Goal: Task Accomplishment & Management: Complete application form

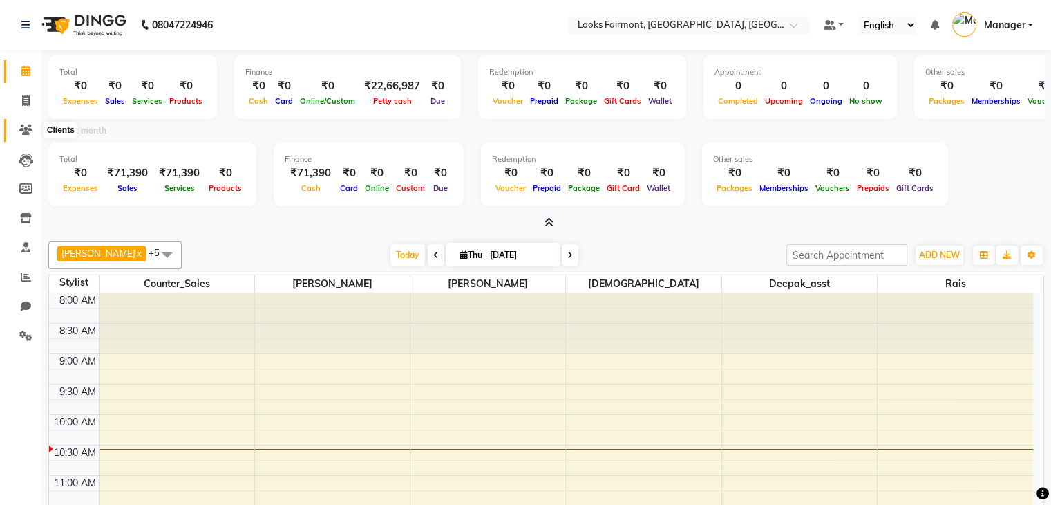
click at [28, 125] on icon at bounding box center [25, 129] width 13 height 10
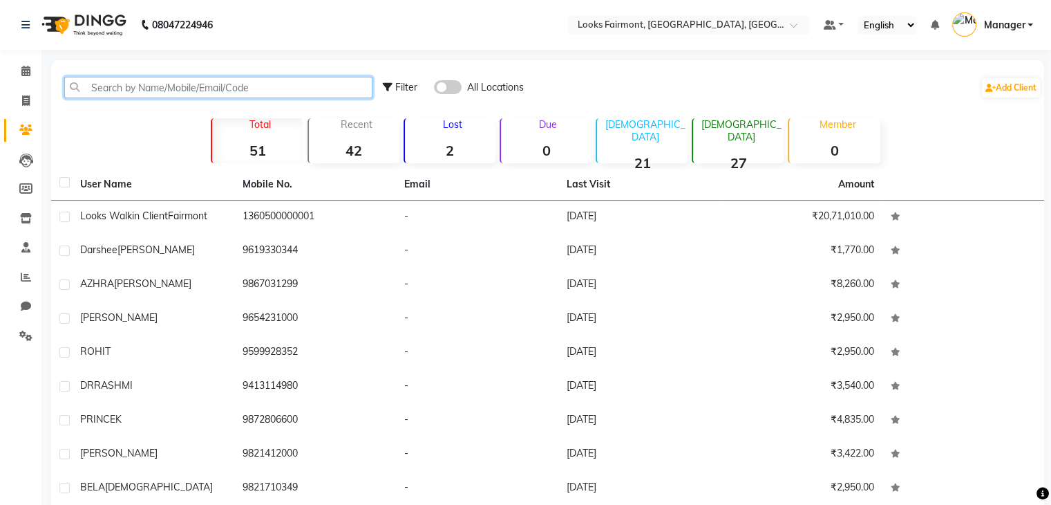
click at [119, 79] on input "text" at bounding box center [218, 87] width 308 height 21
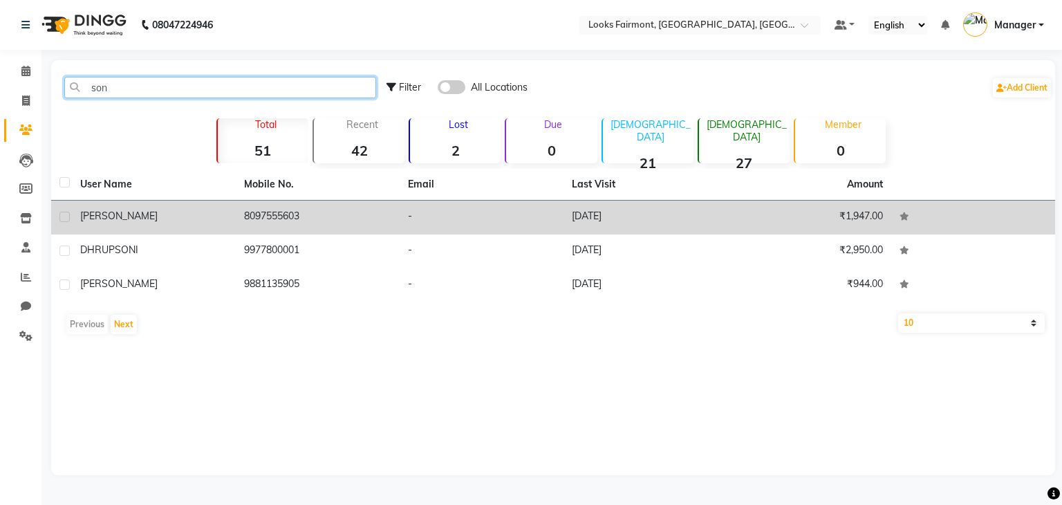
type input "son"
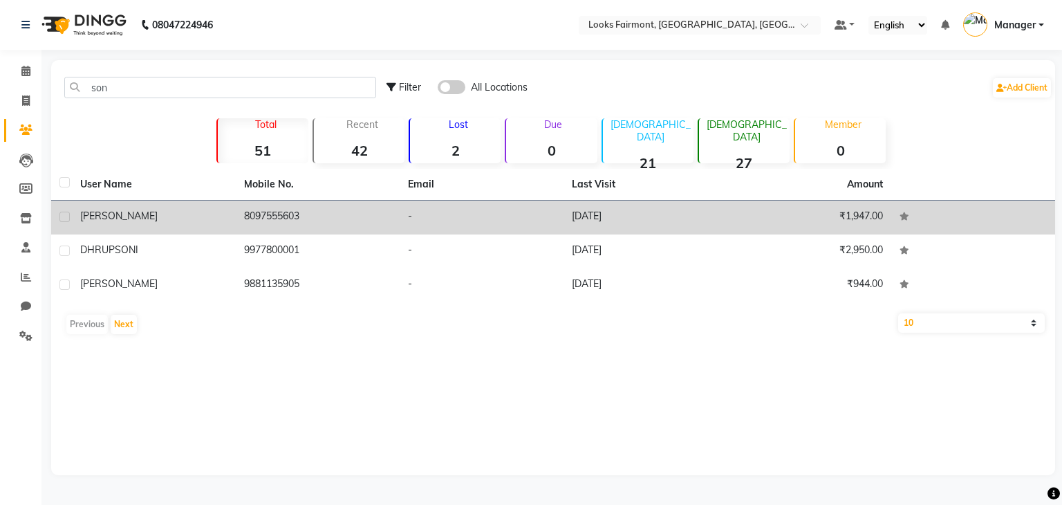
click at [203, 221] on div "Sonali" at bounding box center [153, 216] width 147 height 15
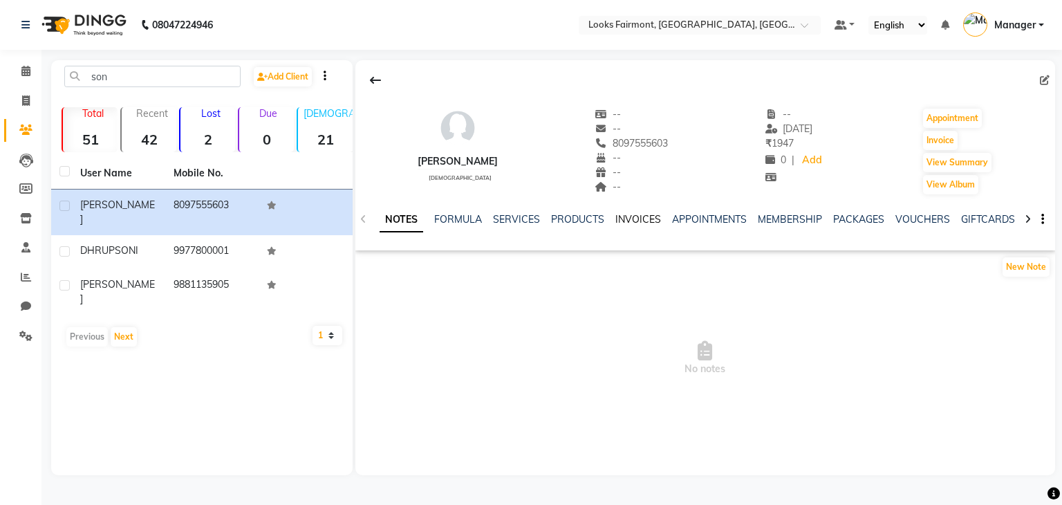
click at [643, 220] on link "INVOICES" at bounding box center [638, 219] width 46 height 12
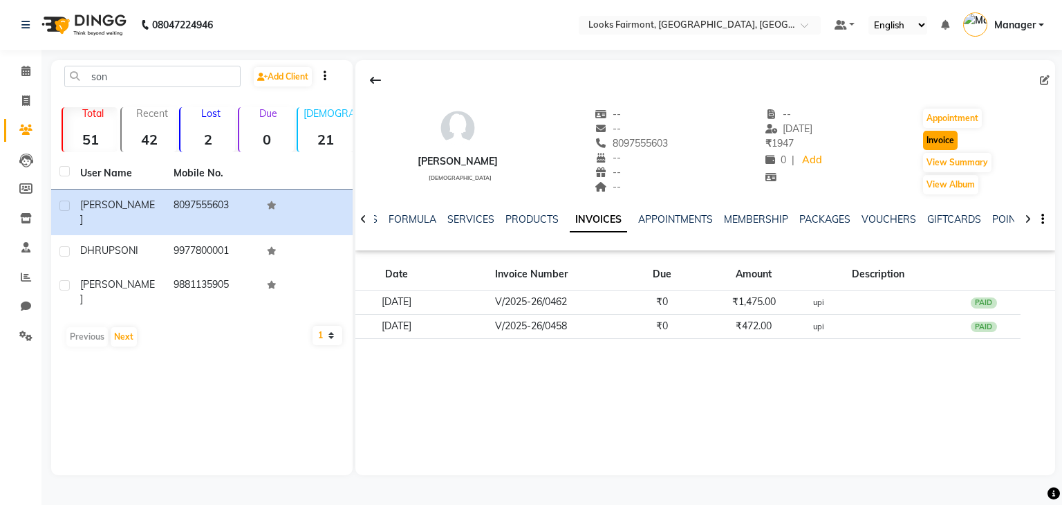
click at [943, 144] on button "Invoice" at bounding box center [940, 140] width 35 height 19
select select "8139"
select select "service"
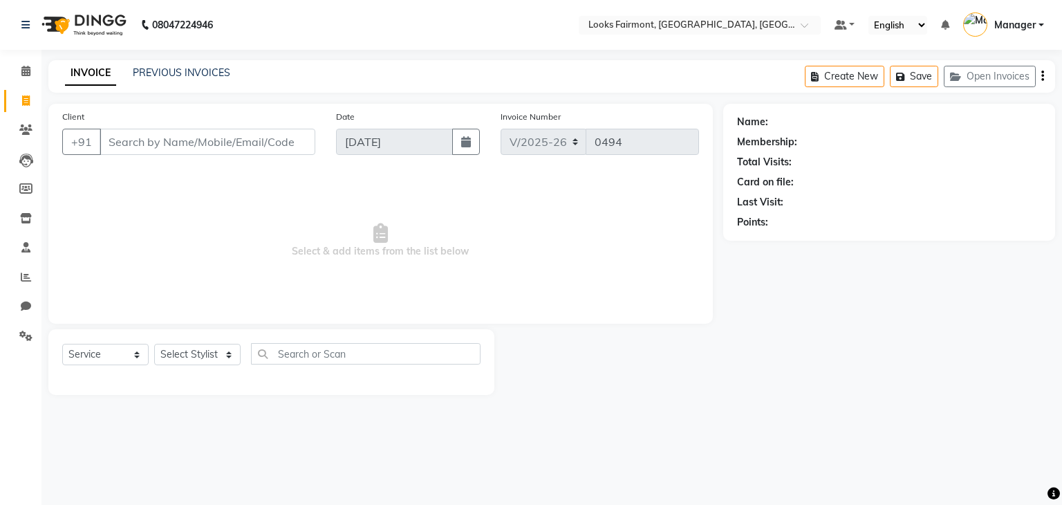
type input "8097555603"
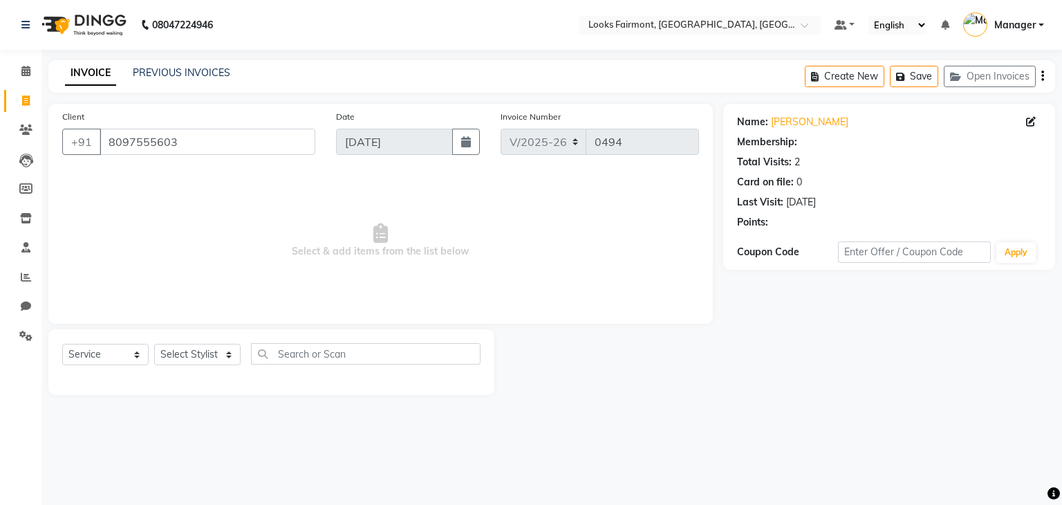
select select "1: Object"
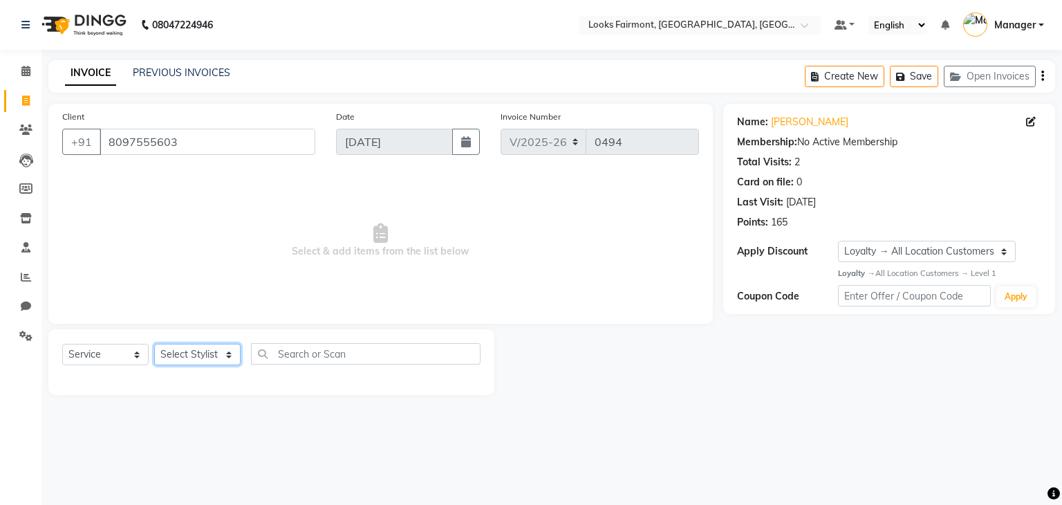
click at [177, 346] on select "Select Stylist Adil Anisa Counter_Sales Deepak_asst Manager Nisha Preeti Rais S…" at bounding box center [197, 354] width 86 height 21
select select "85721"
click at [154, 344] on select "Select Stylist Adil Anisa Counter_Sales Deepak_asst Manager Nisha Preeti Rais S…" at bounding box center [197, 354] width 86 height 21
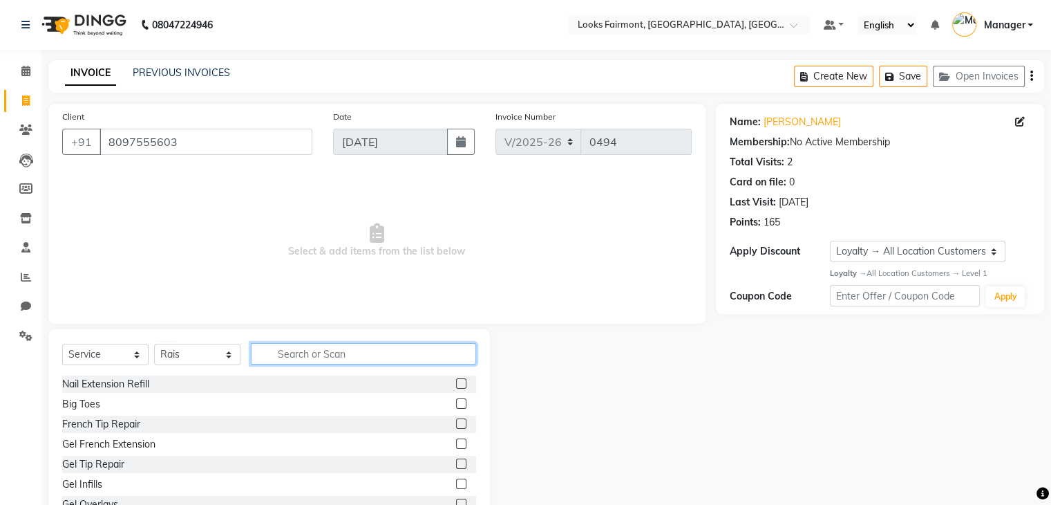
click at [298, 355] on input "text" at bounding box center [363, 353] width 225 height 21
type input "wash"
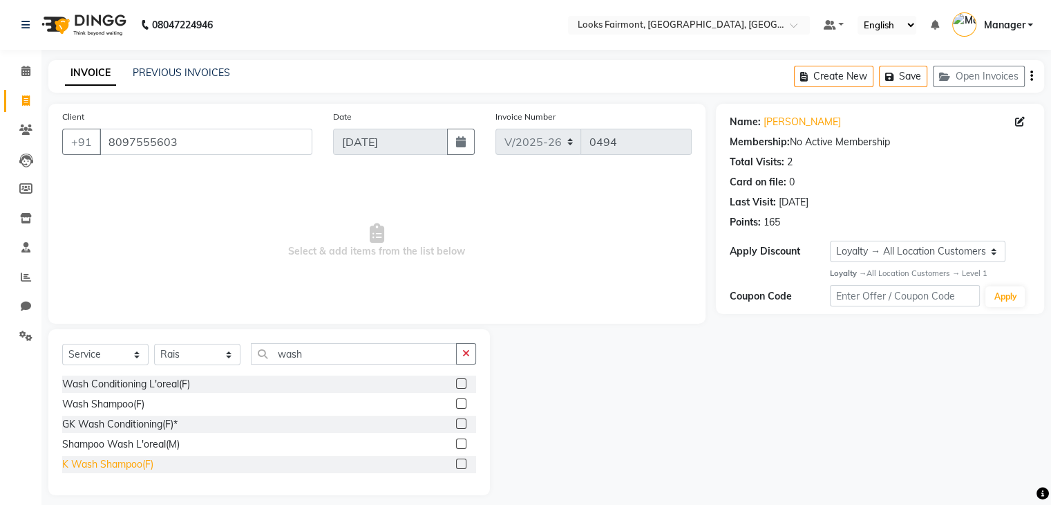
click at [127, 469] on div "K Wash Shampoo(F)" at bounding box center [107, 464] width 91 height 15
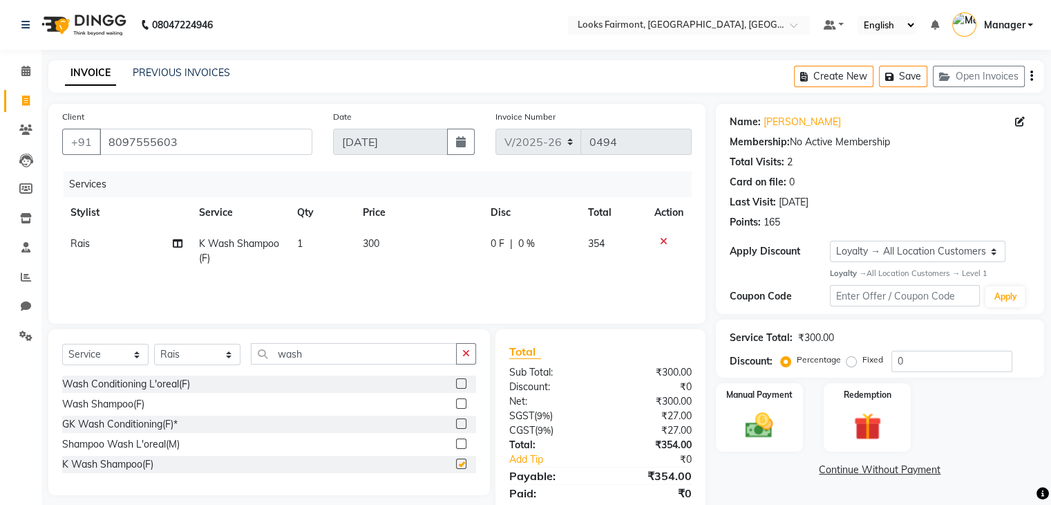
checkbox input "false"
click at [403, 247] on td "300" at bounding box center [419, 251] width 128 height 46
select select "85721"
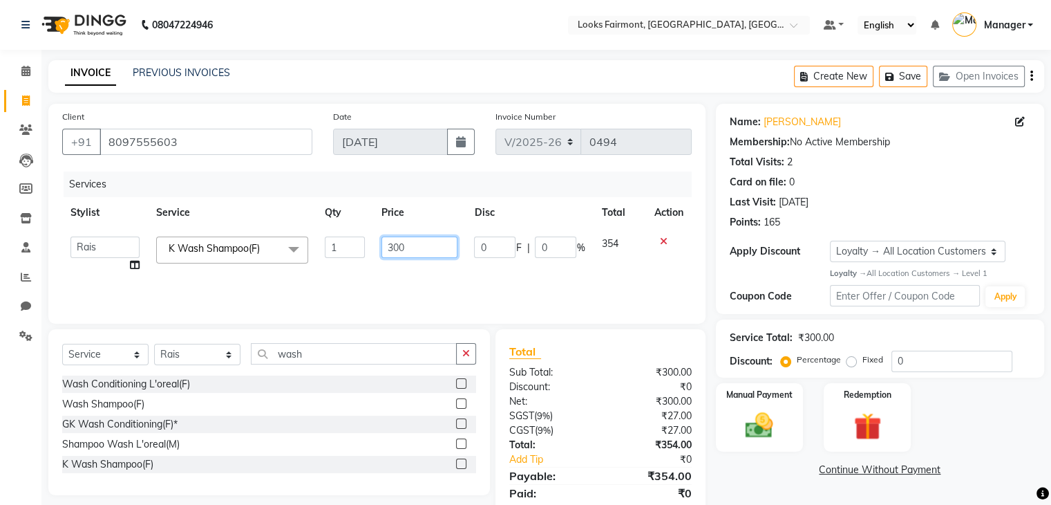
click at [438, 253] on input "300" at bounding box center [420, 246] width 76 height 21
type input "3"
type input "800"
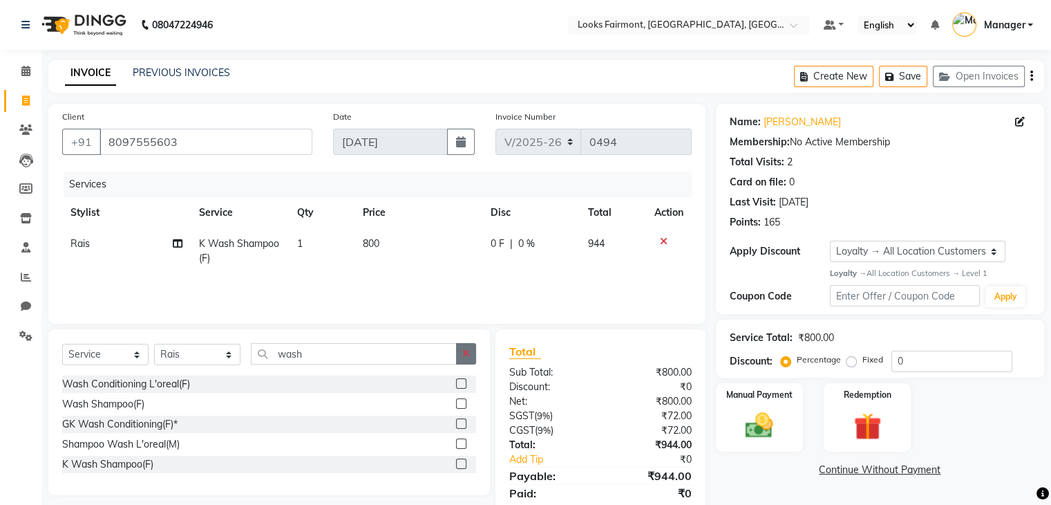
click at [460, 348] on button "button" at bounding box center [466, 353] width 20 height 21
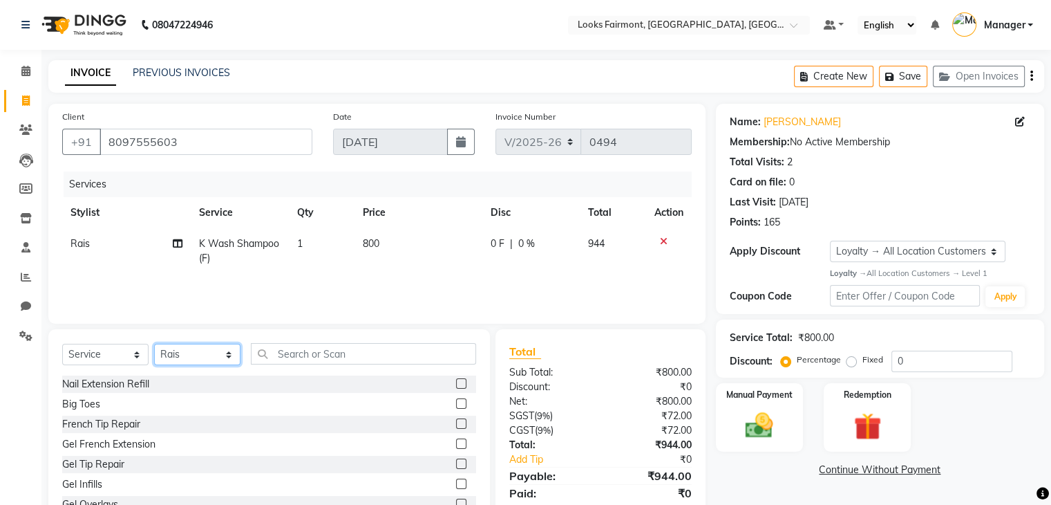
click at [177, 353] on select "Select Stylist Adil Anisa Counter_Sales Deepak_asst Manager Nisha Preeti Rais S…" at bounding box center [197, 354] width 86 height 21
select select "76349"
click at [154, 344] on select "Select Stylist Adil Anisa Counter_Sales Deepak_asst Manager Nisha Preeti Rais S…" at bounding box center [197, 354] width 86 height 21
click at [284, 353] on input "text" at bounding box center [363, 353] width 225 height 21
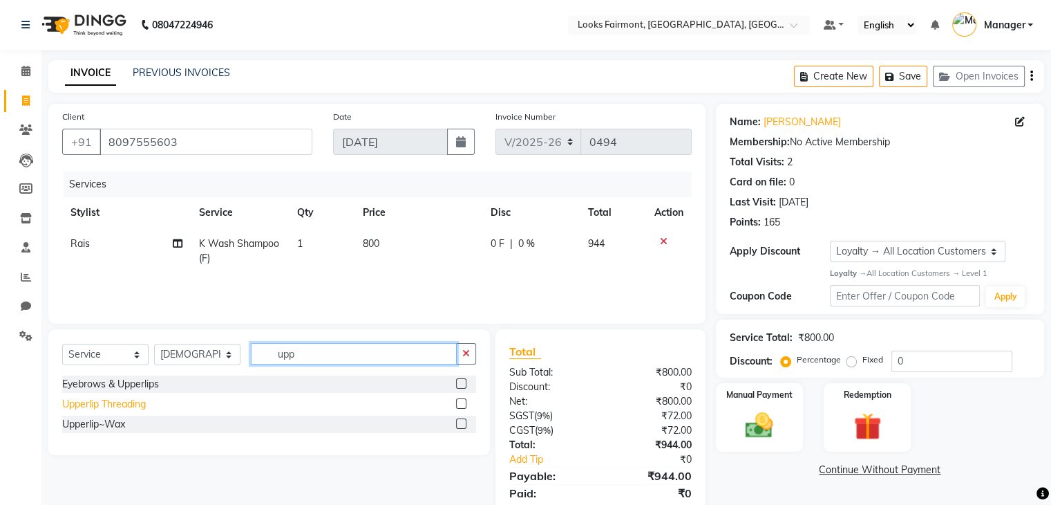
type input "upp"
click at [137, 406] on div "Upperlip Threading" at bounding box center [104, 404] width 84 height 15
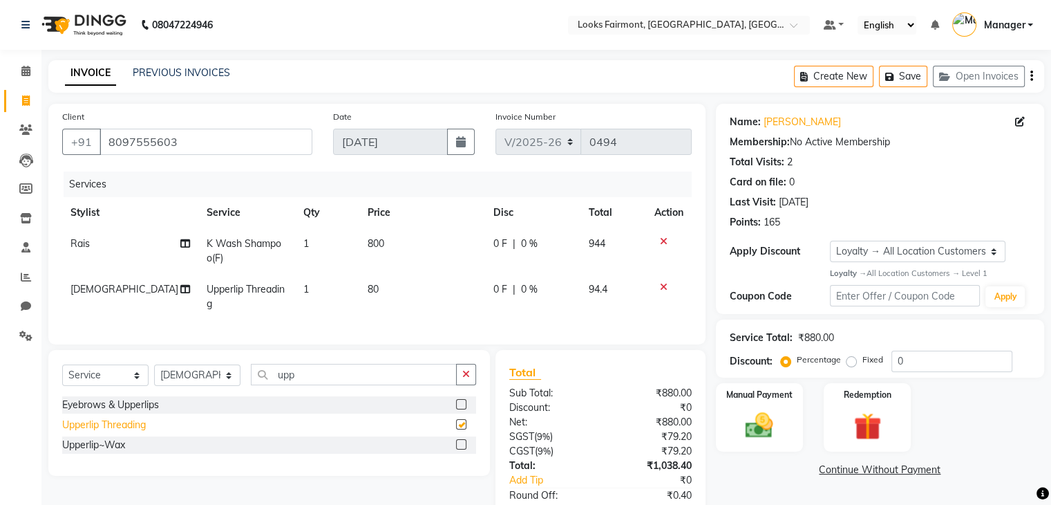
checkbox input "false"
click at [386, 292] on td "80" at bounding box center [421, 297] width 125 height 46
select select "76349"
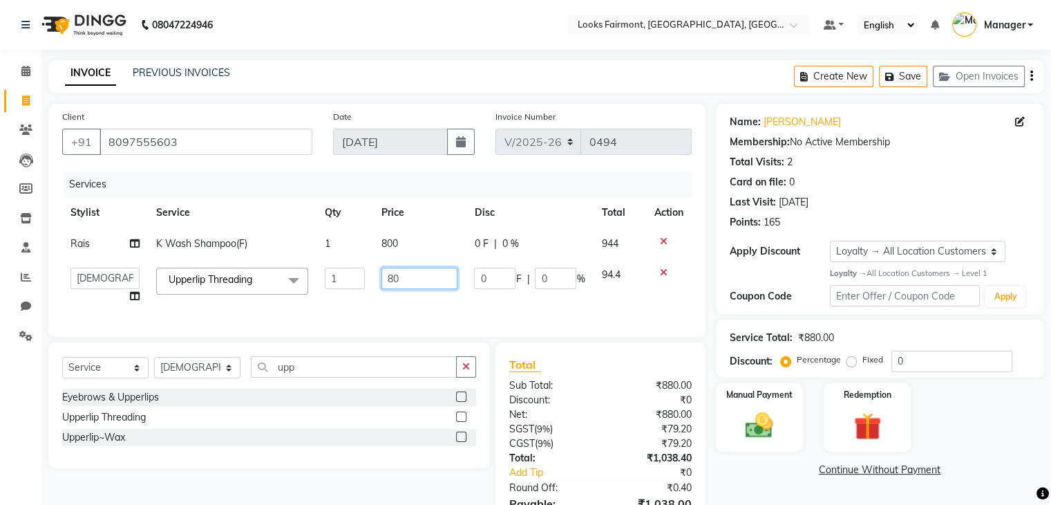
click at [407, 274] on input "80" at bounding box center [420, 277] width 76 height 21
type input "8"
type input "300"
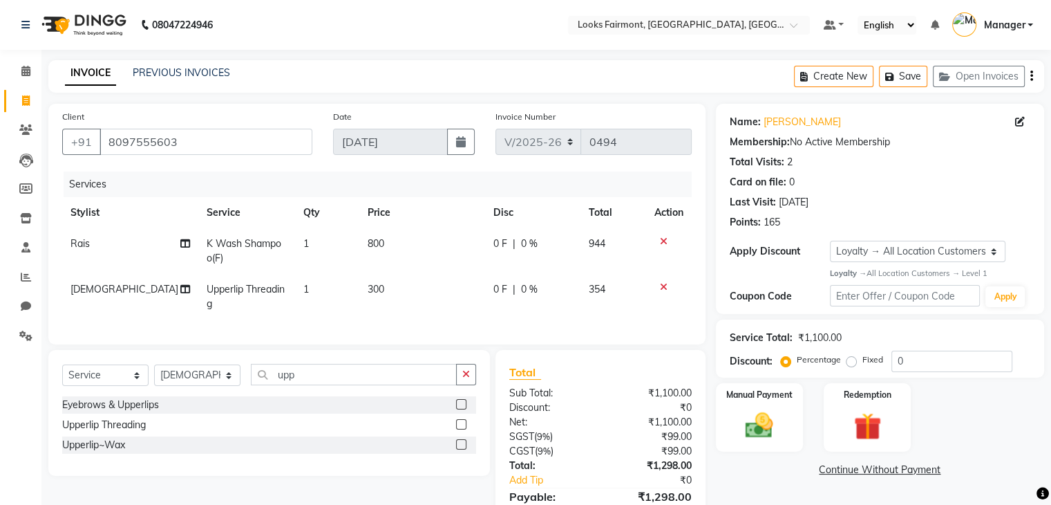
click at [751, 500] on div "Name: Sonali Membership: No Active Membership Total Visits: 2 Card on file: 0 L…" at bounding box center [885, 328] width 339 height 449
click at [894, 359] on input "0" at bounding box center [952, 360] width 121 height 21
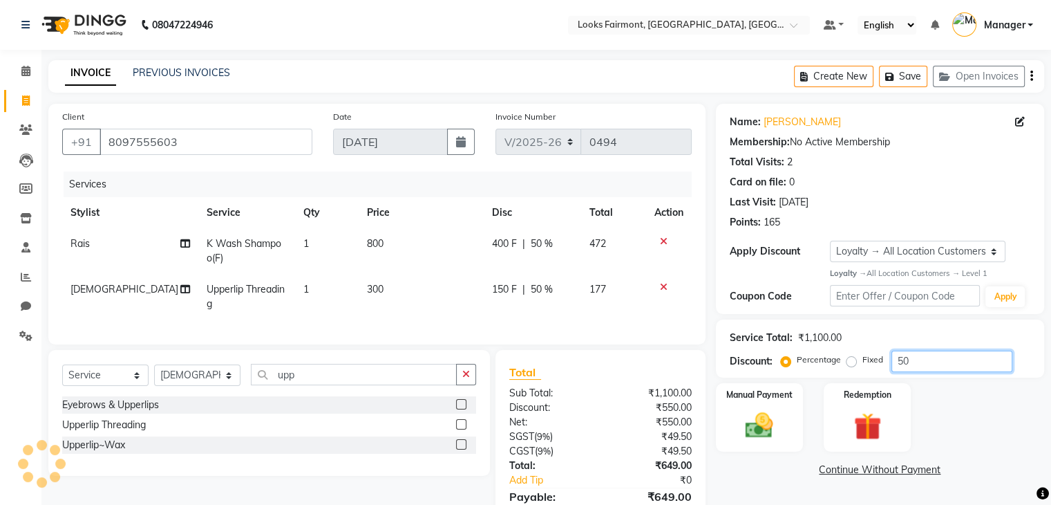
type input "50"
click at [991, 441] on div "Manual Payment Redemption" at bounding box center [880, 417] width 349 height 69
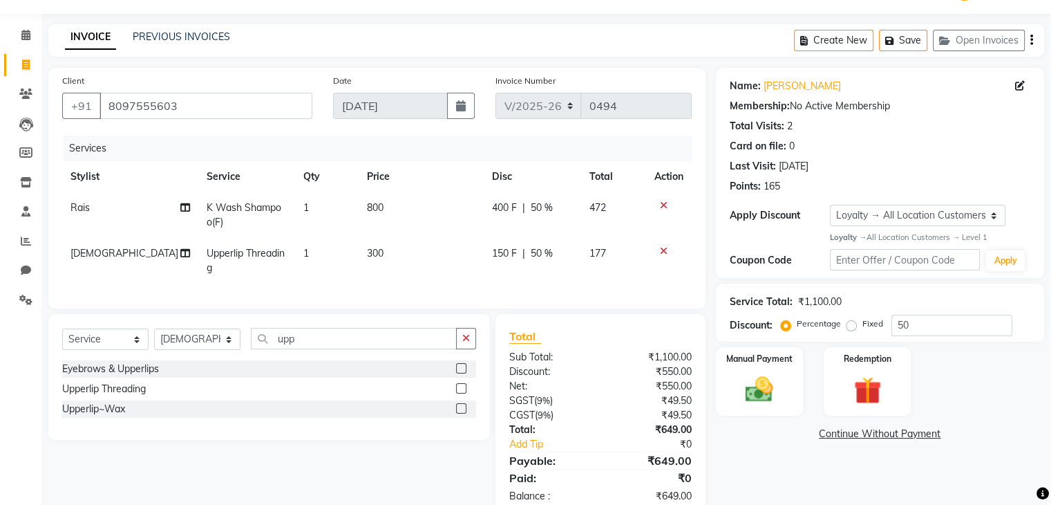
scroll to position [80, 0]
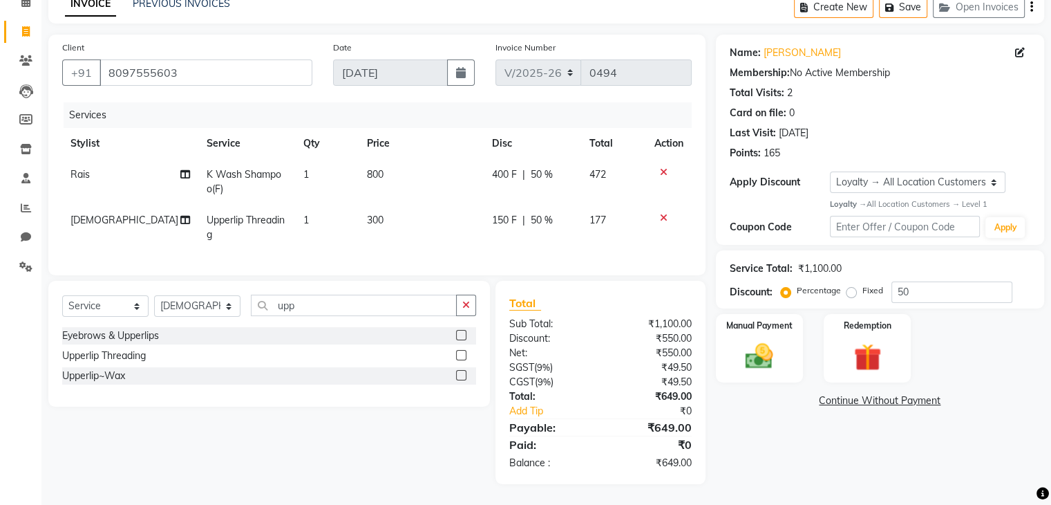
click at [541, 167] on span "50 %" at bounding box center [542, 174] width 22 height 15
select select "85721"
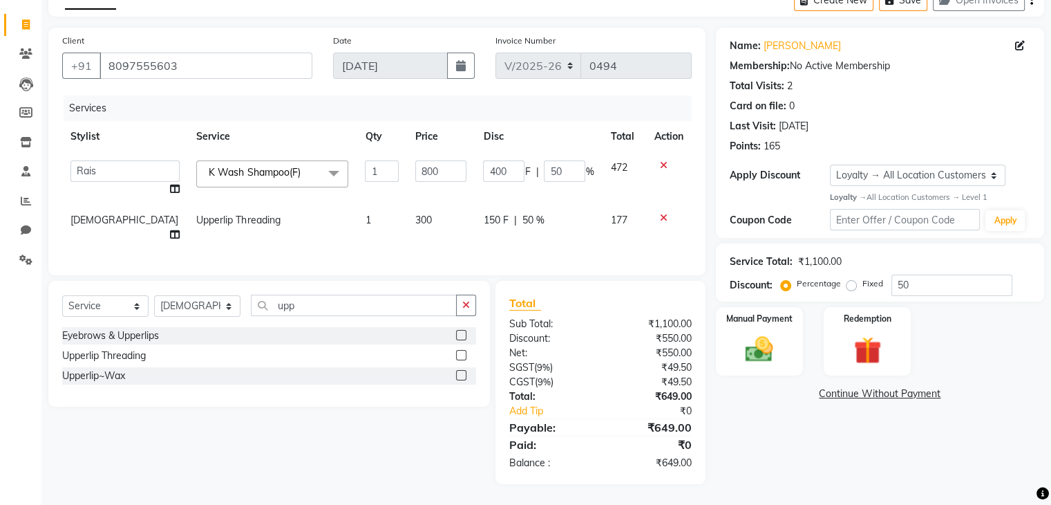
scroll to position [73, 0]
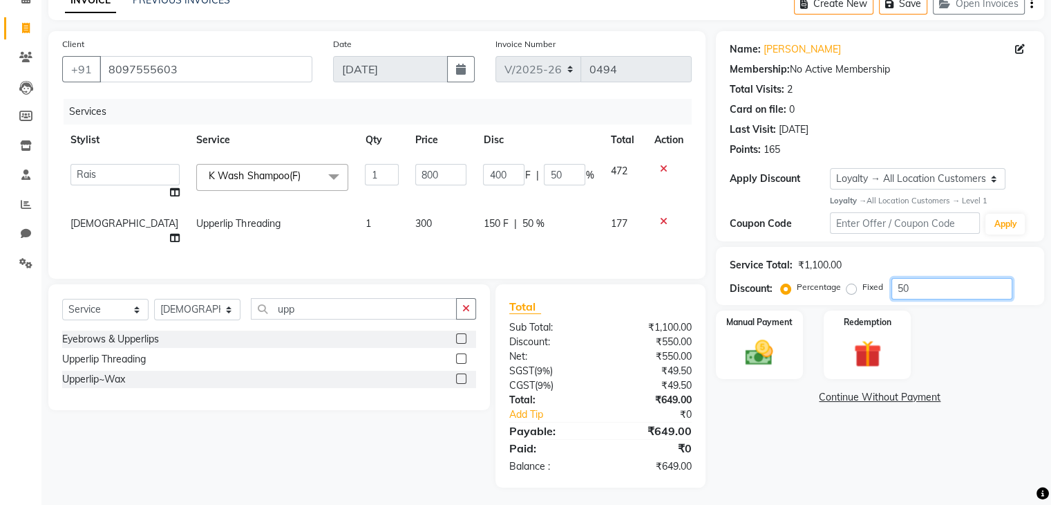
drag, startPoint x: 939, startPoint y: 286, endPoint x: 829, endPoint y: 287, distance: 109.9
click at [829, 287] on div "Percentage Fixed 50" at bounding box center [898, 288] width 229 height 21
type input "0"
click at [537, 232] on td "0 F | 0 %" at bounding box center [538, 231] width 127 height 46
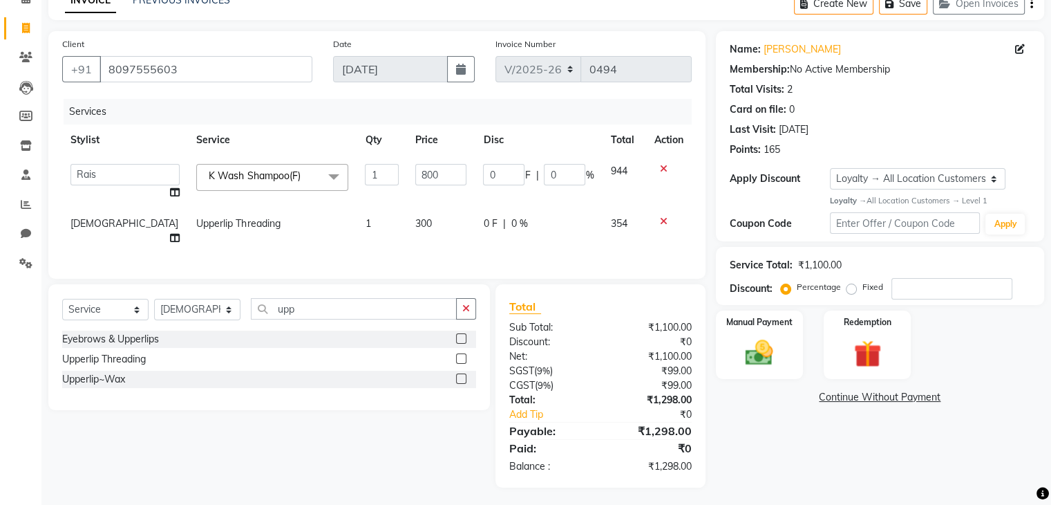
select select "76349"
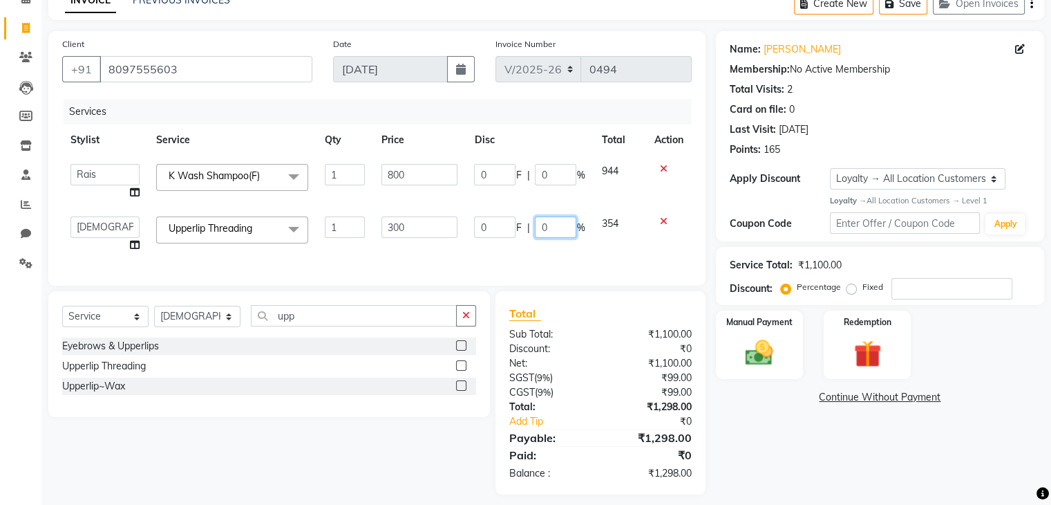
click at [543, 227] on input "0" at bounding box center [555, 226] width 41 height 21
type input "50"
click at [791, 440] on div "Name: Sonali Membership: No Active Membership Total Visits: 2 Card on file: 0 L…" at bounding box center [885, 262] width 339 height 463
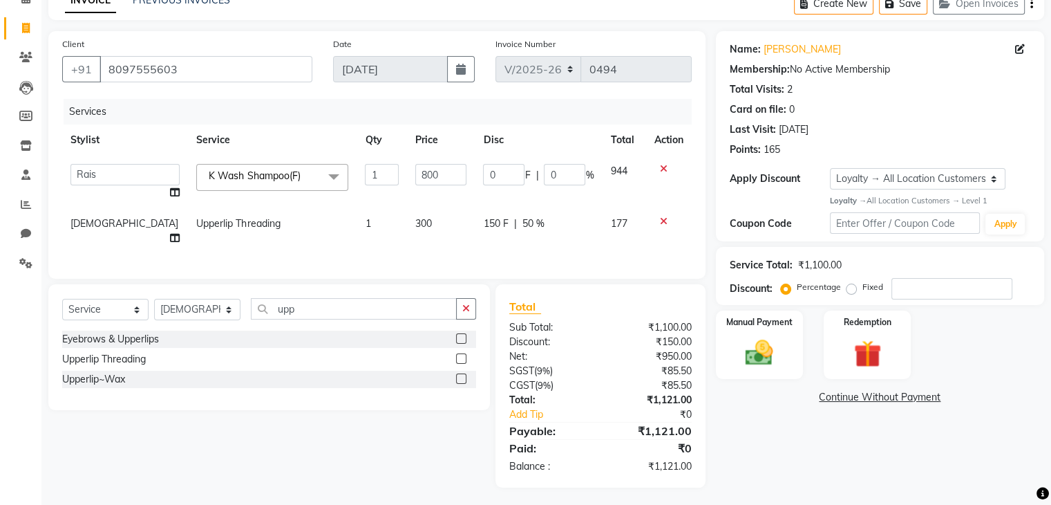
click at [795, 461] on div "Name: Sonali Membership: No Active Membership Total Visits: 2 Card on file: 0 L…" at bounding box center [885, 259] width 339 height 456
click at [449, 176] on input "800" at bounding box center [440, 174] width 51 height 21
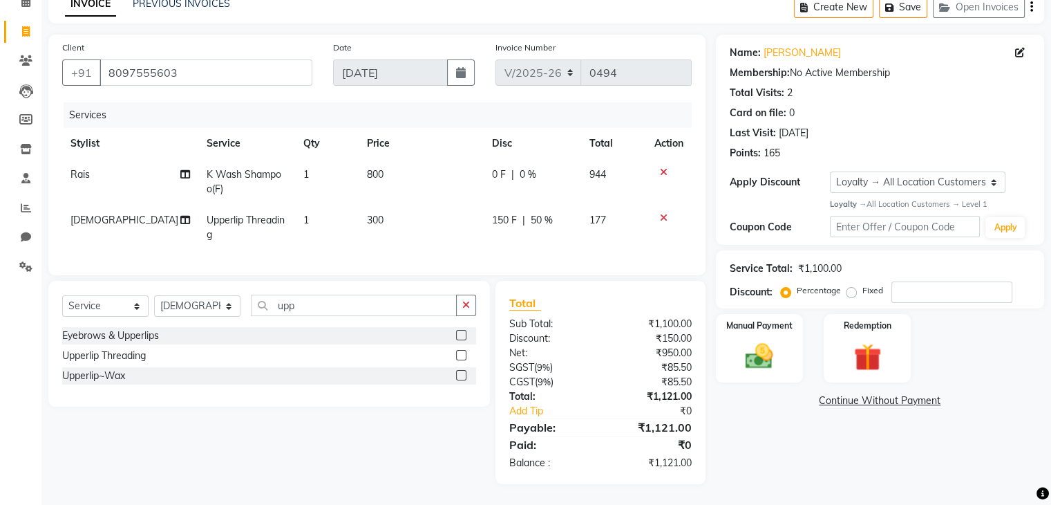
click at [820, 449] on div "Name: Sonali Membership: No Active Membership Total Visits: 2 Card on file: 0 L…" at bounding box center [885, 259] width 339 height 449
click at [763, 348] on img at bounding box center [759, 355] width 46 height 33
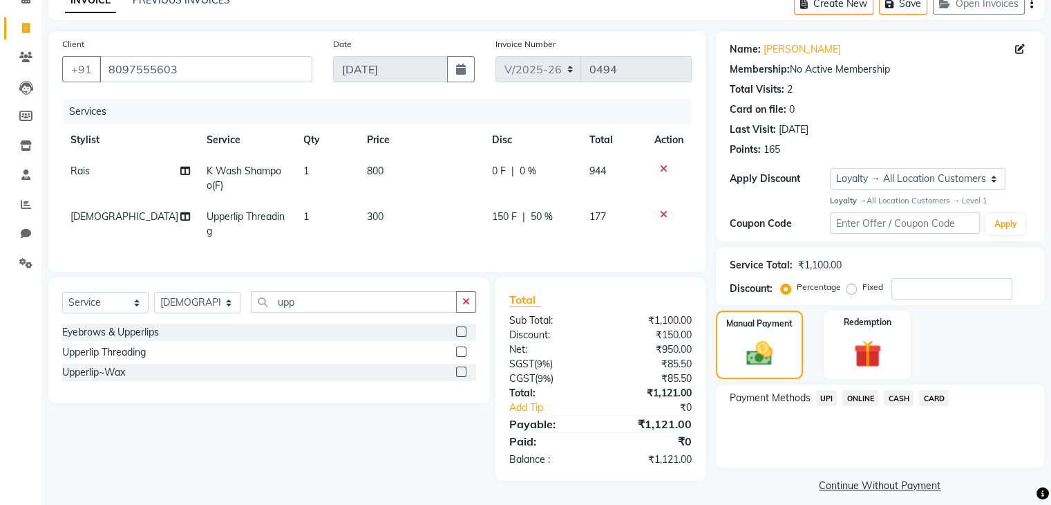
drag, startPoint x: 896, startPoint y: 396, endPoint x: 896, endPoint y: 404, distance: 8.3
click at [896, 397] on span "CASH" at bounding box center [899, 398] width 30 height 16
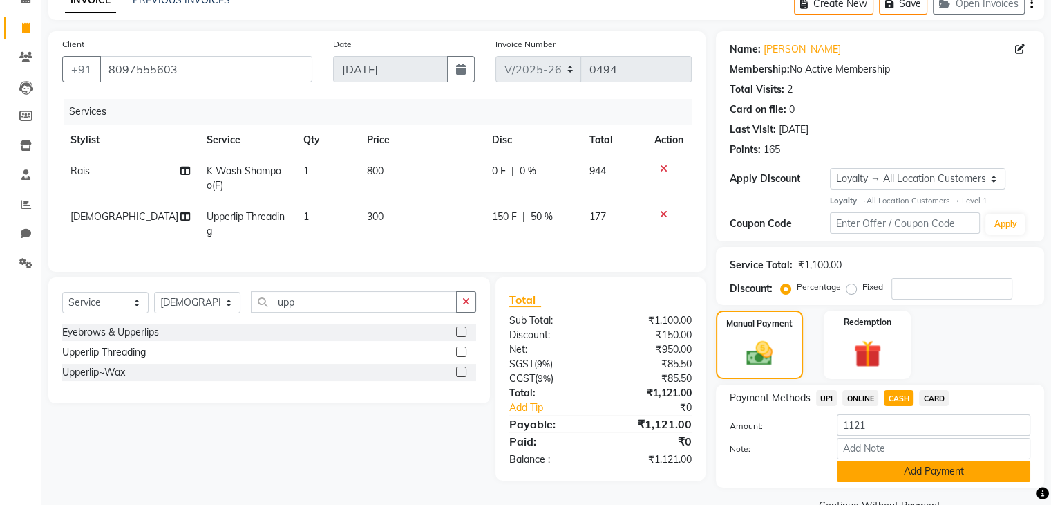
click at [937, 467] on button "Add Payment" at bounding box center [934, 470] width 194 height 21
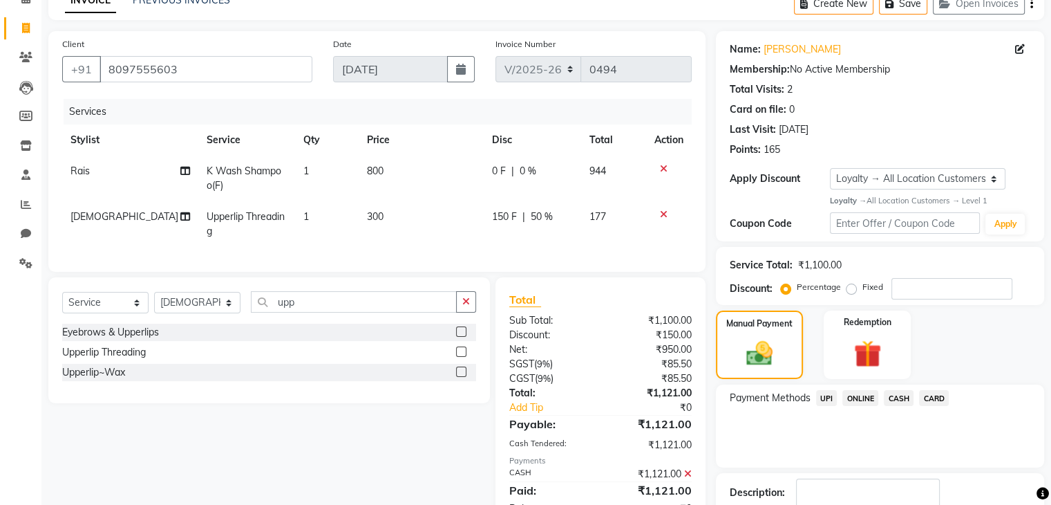
scroll to position [198, 0]
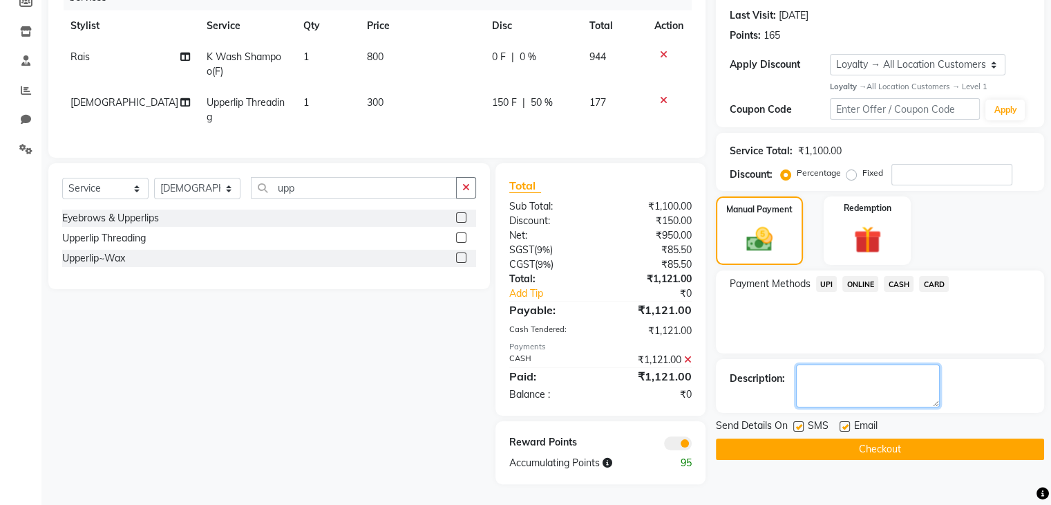
click at [908, 380] on textarea at bounding box center [868, 385] width 144 height 43
type textarea "c"
type textarea "u"
type textarea "UPI"
click at [894, 438] on button "Checkout" at bounding box center [880, 448] width 328 height 21
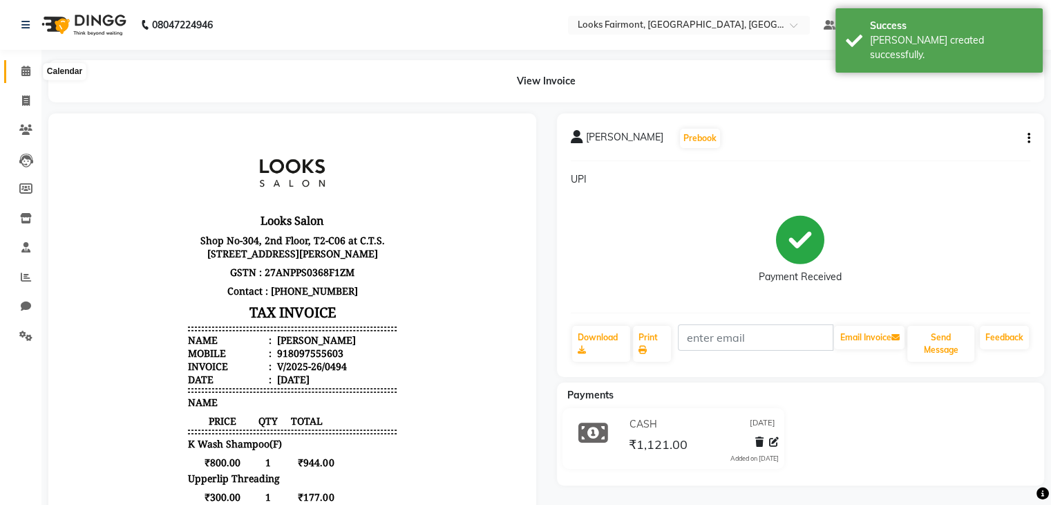
click at [24, 64] on span at bounding box center [26, 72] width 24 height 16
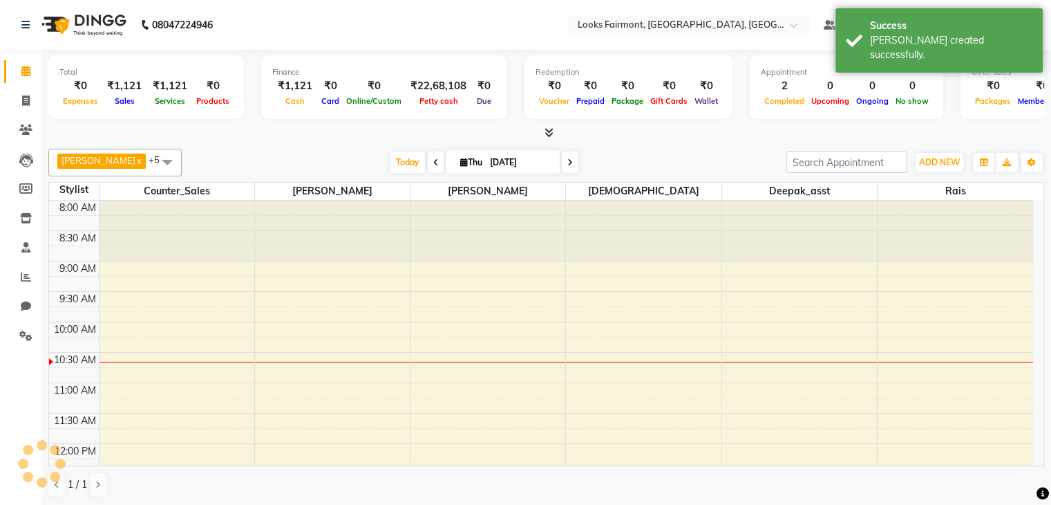
scroll to position [121, 0]
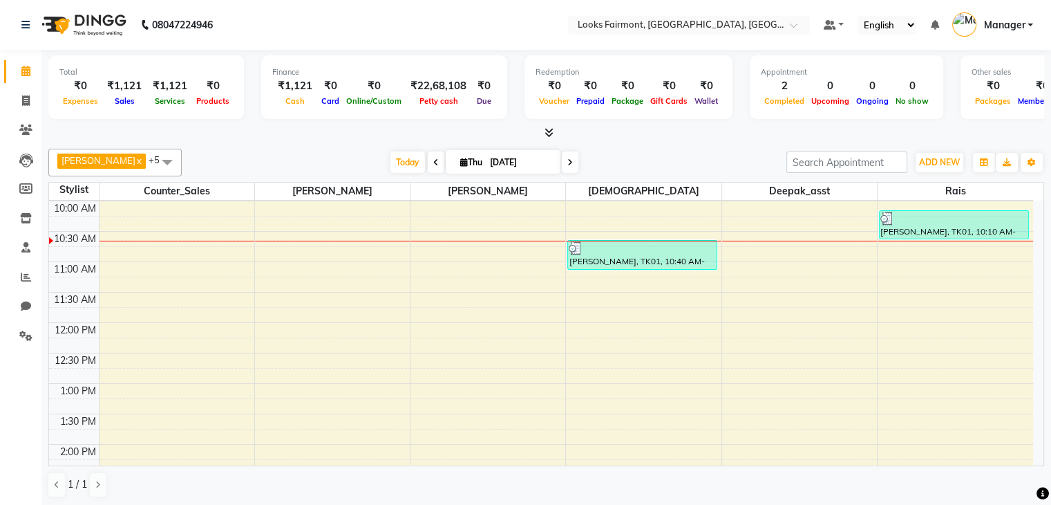
click at [555, 133] on div at bounding box center [546, 133] width 996 height 15
click at [545, 131] on icon at bounding box center [549, 132] width 9 height 10
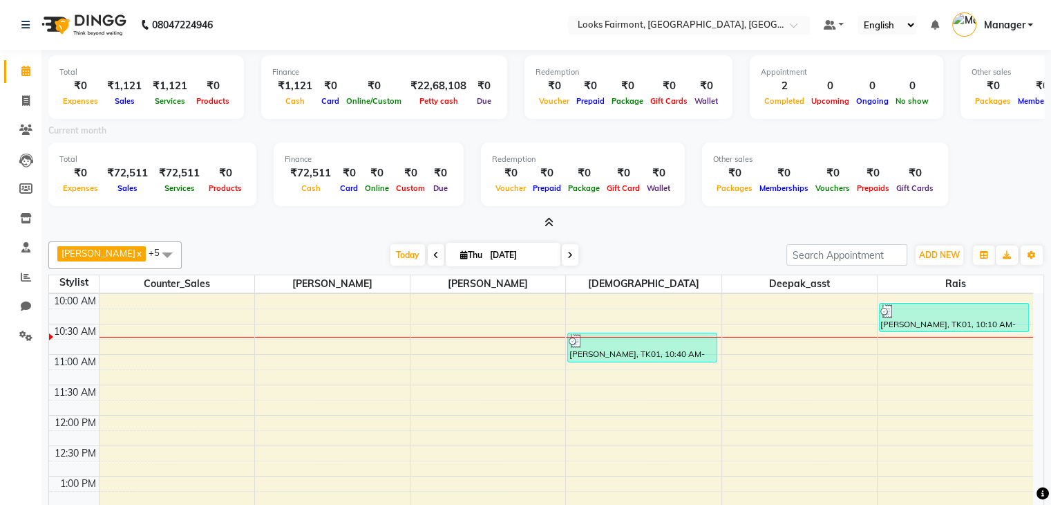
click at [545, 224] on icon at bounding box center [549, 222] width 9 height 10
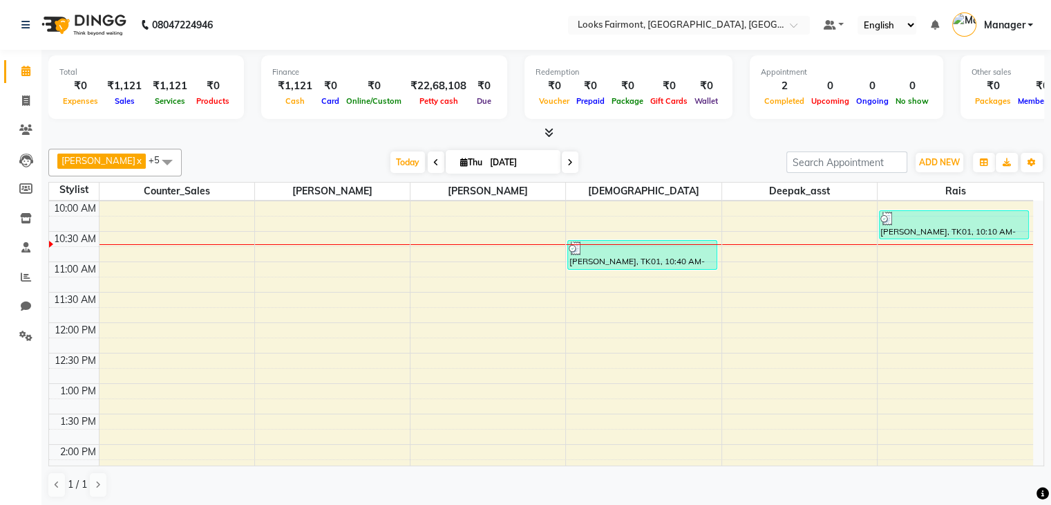
click at [548, 130] on icon at bounding box center [549, 132] width 9 height 10
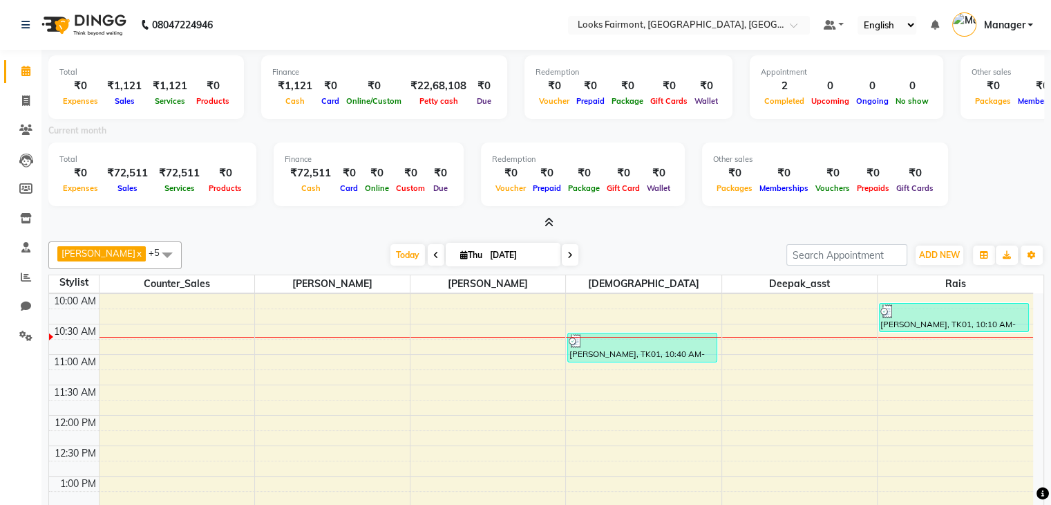
click at [608, 246] on div "Today Thu 04-09-2025" at bounding box center [484, 255] width 591 height 21
drag, startPoint x: 1046, startPoint y: 348, endPoint x: 1046, endPoint y: 330, distance: 18.0
click at [1046, 330] on div "Total ₹0 Expenses ₹1,121 Sales ₹1,121 Services ₹0 Products Finance ₹1,121 Cash …" at bounding box center [546, 324] width 1010 height 549
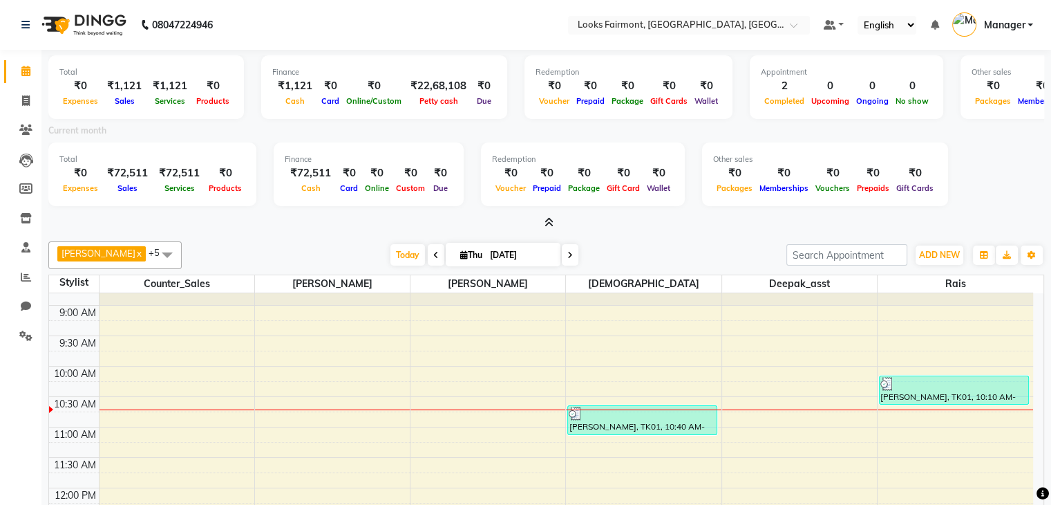
scroll to position [0, 0]
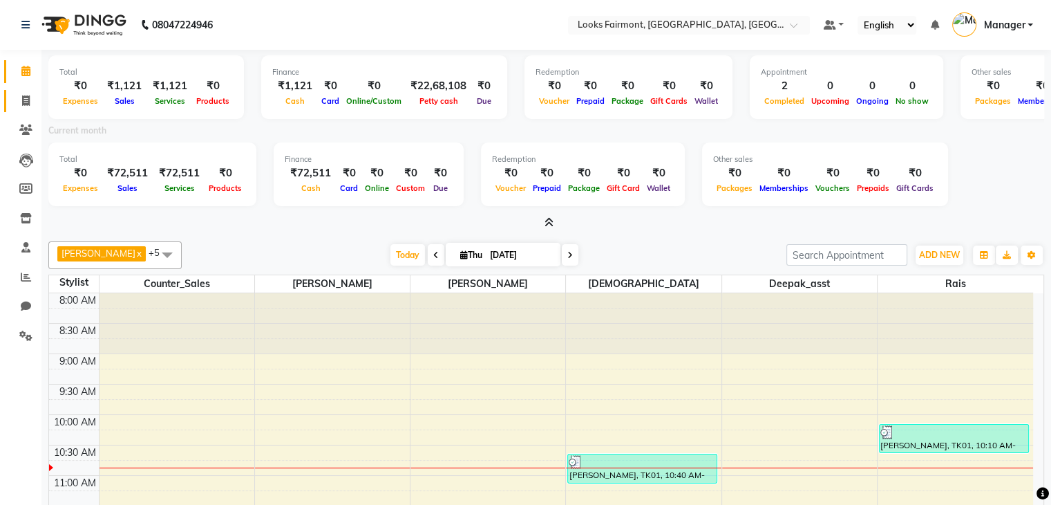
click at [8, 103] on link "Invoice" at bounding box center [20, 101] width 33 height 23
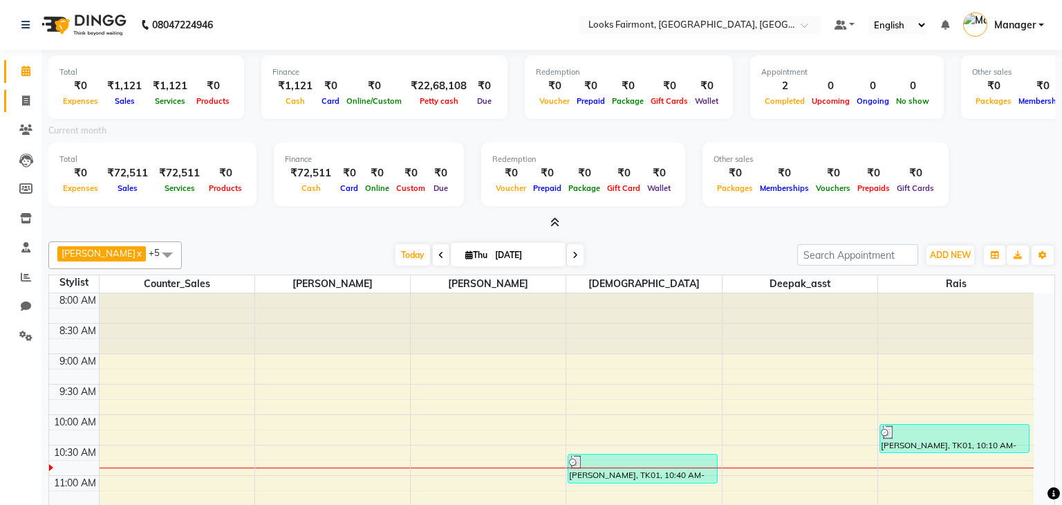
select select "8139"
select select "service"
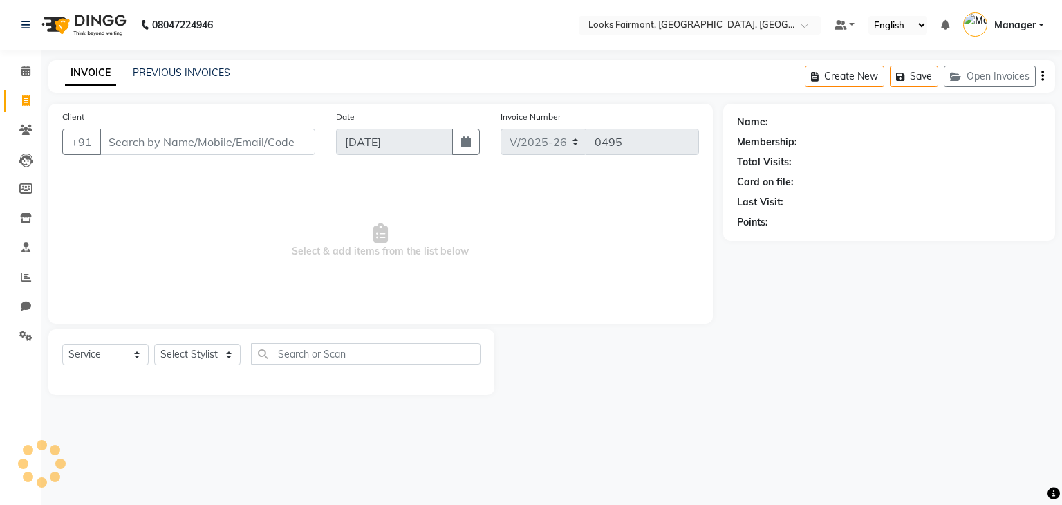
click at [133, 135] on input "Client" at bounding box center [208, 142] width 216 height 26
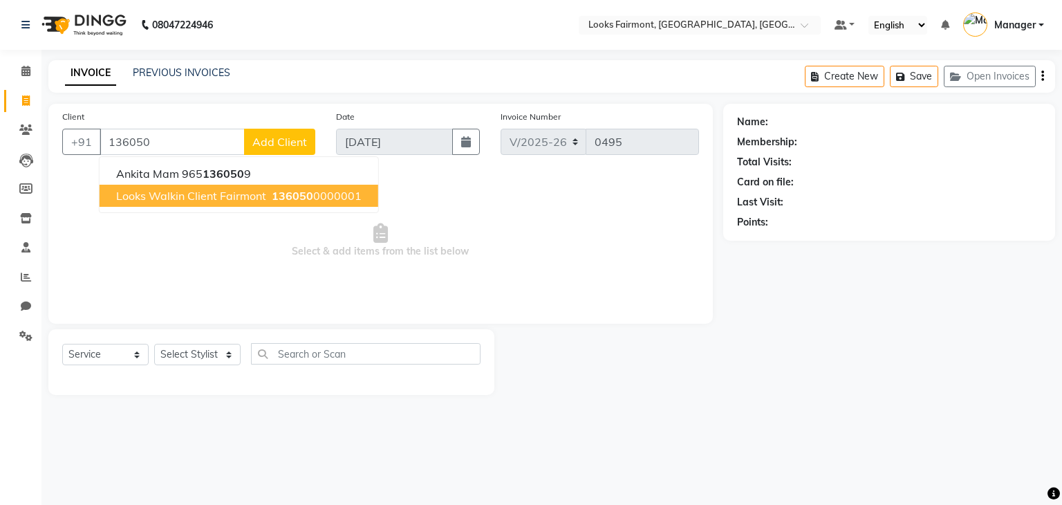
drag, startPoint x: 245, startPoint y: 196, endPoint x: 228, endPoint y: 181, distance: 23.0
click at [243, 192] on span "Looks Walkin Client Fairmont" at bounding box center [191, 196] width 150 height 14
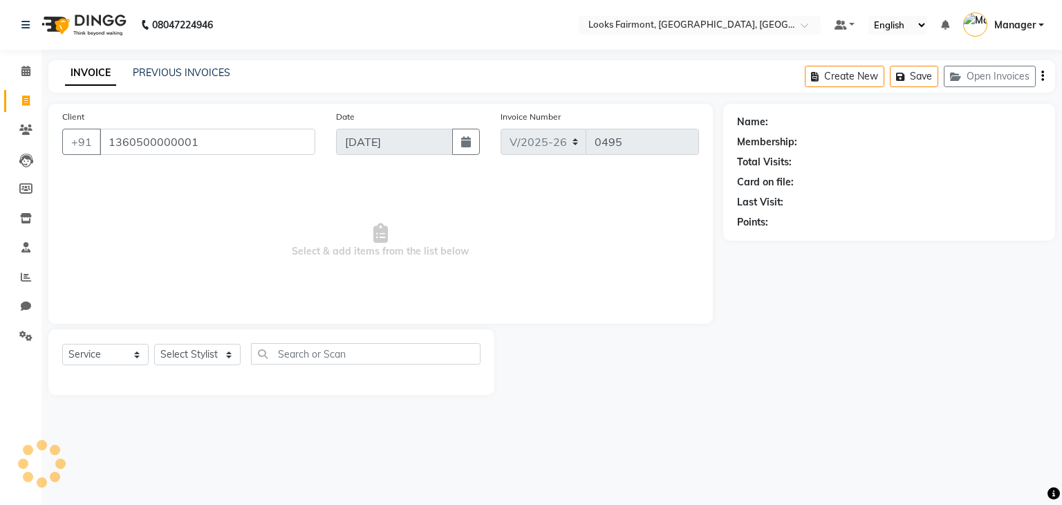
type input "1360500000001"
select select "1: Object"
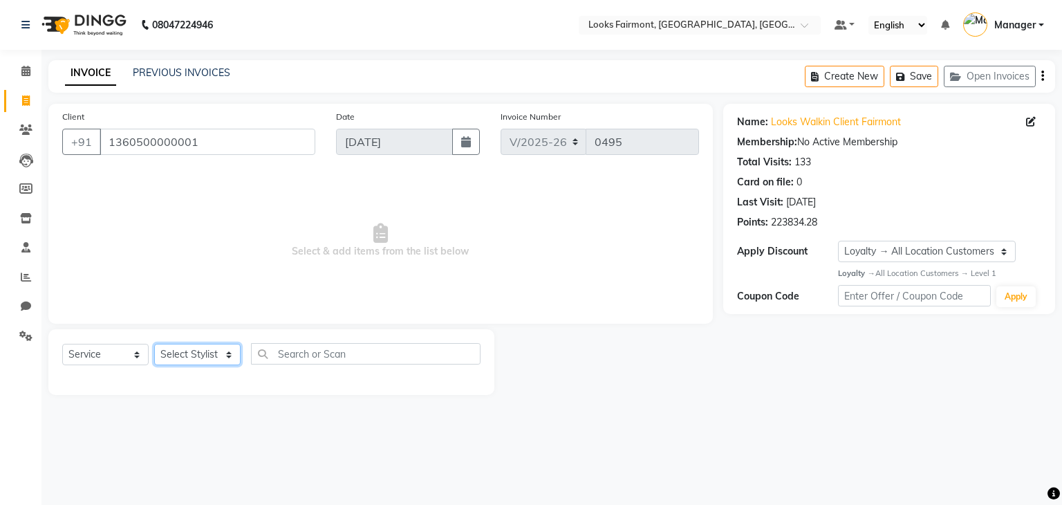
click at [198, 352] on select "Select Stylist Adil Anisa Counter_Sales Deepak_asst Manager Nisha Preeti Rais S…" at bounding box center [197, 354] width 86 height 21
select select "76349"
click at [154, 344] on select "Select Stylist Adil Anisa Counter_Sales Deepak_asst Manager Nisha Preeti Rais S…" at bounding box center [197, 354] width 86 height 21
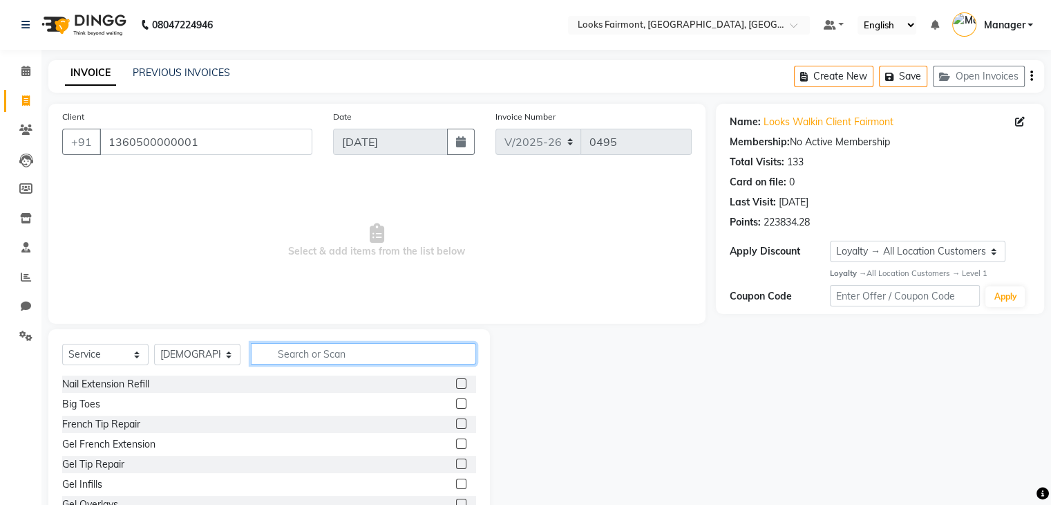
click at [308, 357] on input "text" at bounding box center [363, 353] width 225 height 21
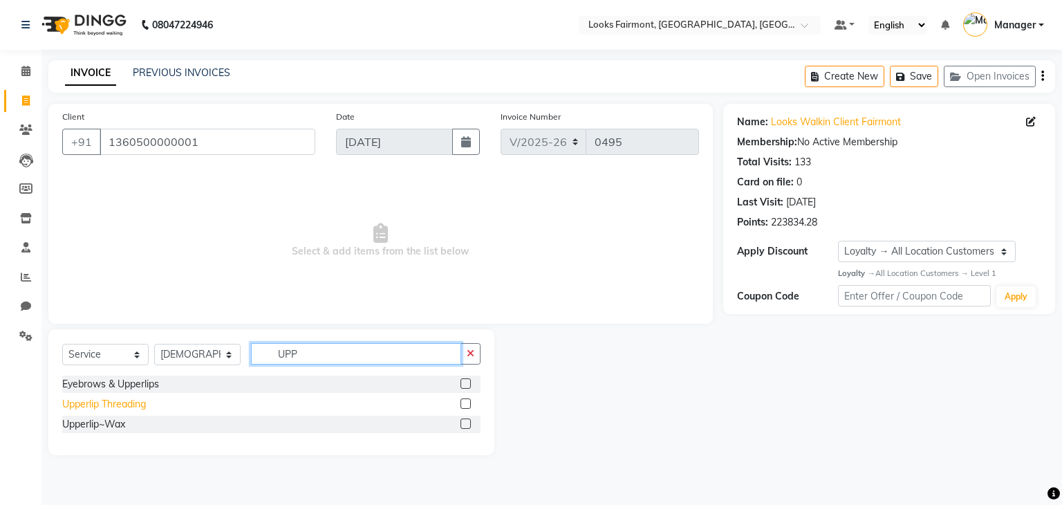
type input "UPP"
drag, startPoint x: 139, startPoint y: 404, endPoint x: 152, endPoint y: 404, distance: 13.1
click at [139, 405] on div "Upperlip Threading" at bounding box center [104, 404] width 84 height 15
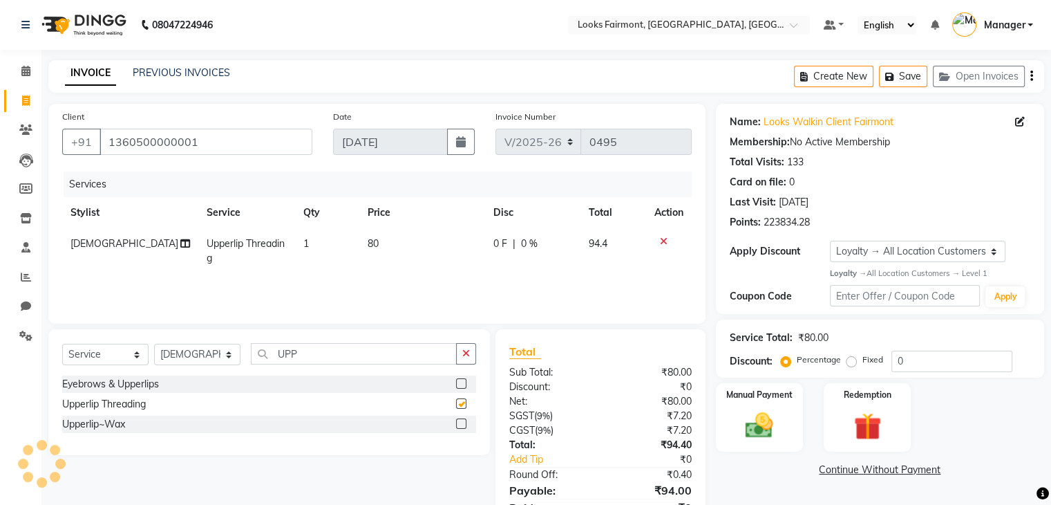
checkbox input "false"
click at [312, 347] on input "UPP" at bounding box center [354, 353] width 206 height 21
drag, startPoint x: 256, startPoint y: 351, endPoint x: 234, endPoint y: 352, distance: 22.1
click at [234, 352] on div "Select Service Product Membership Package Voucher Prepaid Gift Card Select Styl…" at bounding box center [269, 359] width 414 height 32
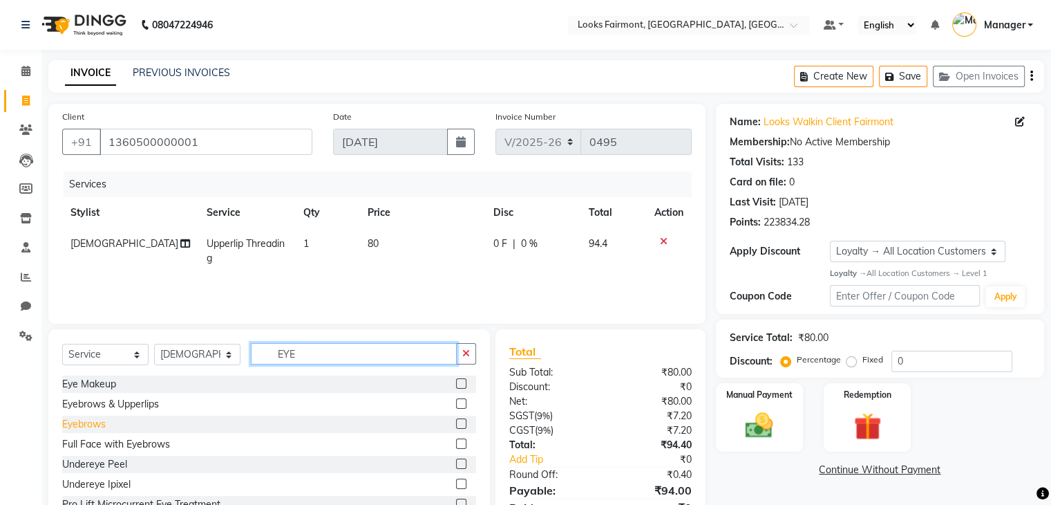
type input "EYE"
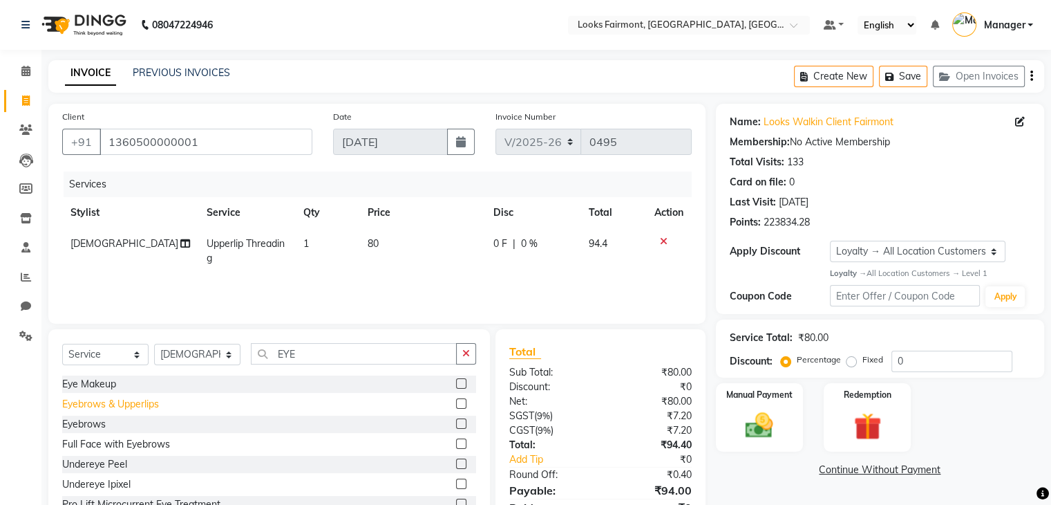
drag, startPoint x: 92, startPoint y: 422, endPoint x: 103, endPoint y: 419, distance: 11.6
click at [99, 421] on div "Eyebrows" at bounding box center [84, 424] width 44 height 15
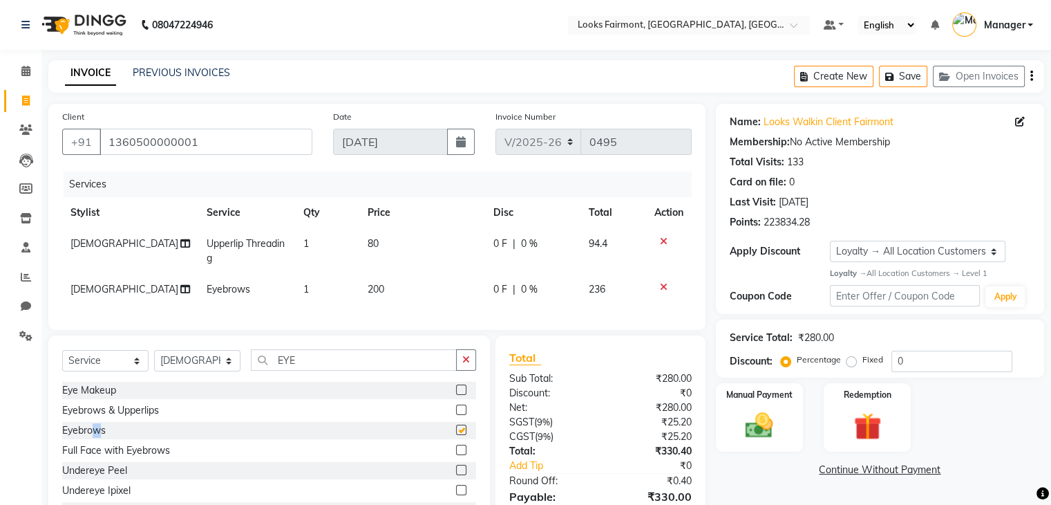
checkbox input "false"
drag, startPoint x: 323, startPoint y: 373, endPoint x: 228, endPoint y: 367, distance: 95.6
click at [228, 367] on div "Select Service Product Membership Package Voucher Prepaid Gift Card Select Styl…" at bounding box center [269, 365] width 414 height 32
click at [176, 371] on select "Select Stylist Adil Anisa Counter_Sales Deepak_asst Manager Nisha Preeti Rais S…" at bounding box center [197, 360] width 86 height 21
select select "85721"
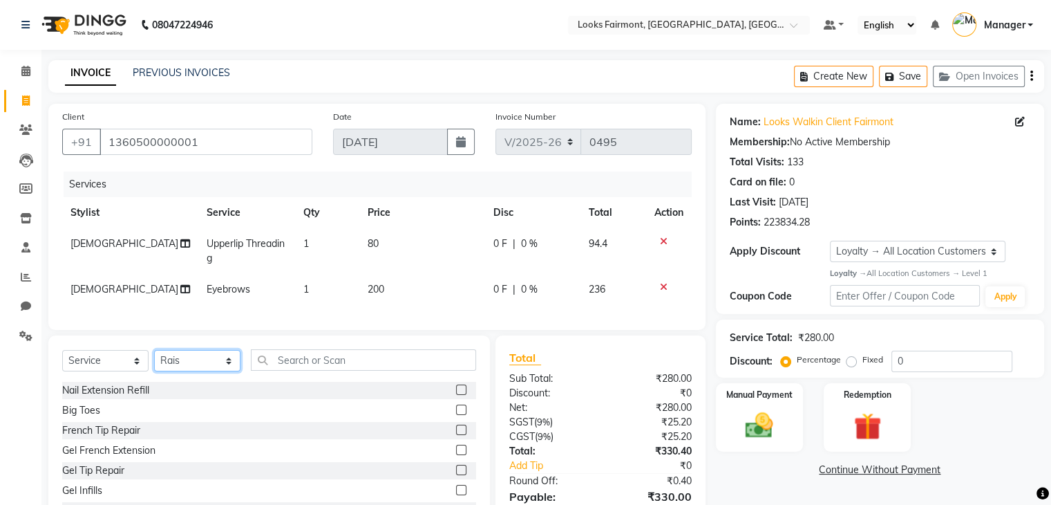
click at [154, 361] on select "Select Stylist Adil Anisa Counter_Sales Deepak_asst Manager Nisha Preeti Rais S…" at bounding box center [197, 360] width 86 height 21
click at [292, 370] on input "text" at bounding box center [363, 359] width 225 height 21
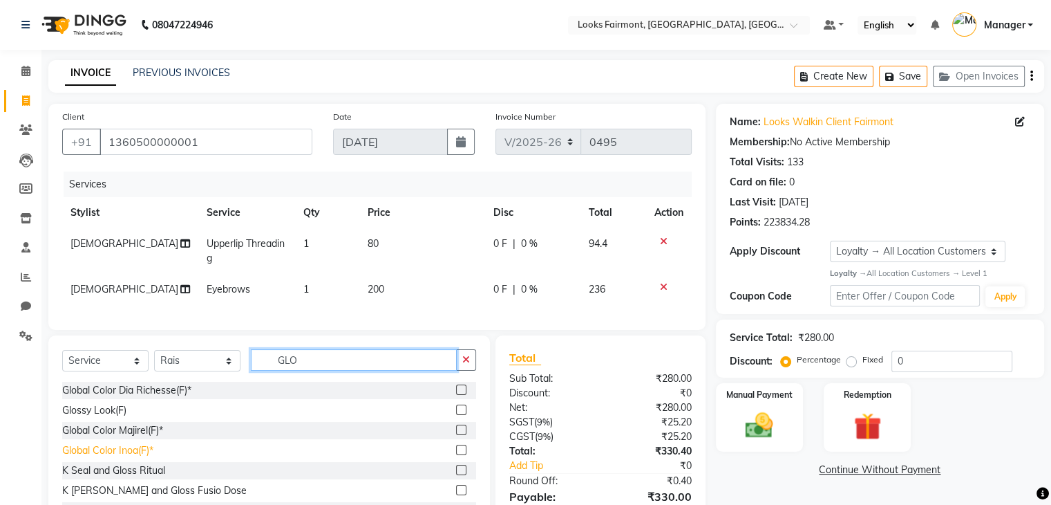
type input "GLO"
click at [137, 458] on div "Global Color Inoa(F)*" at bounding box center [107, 450] width 91 height 15
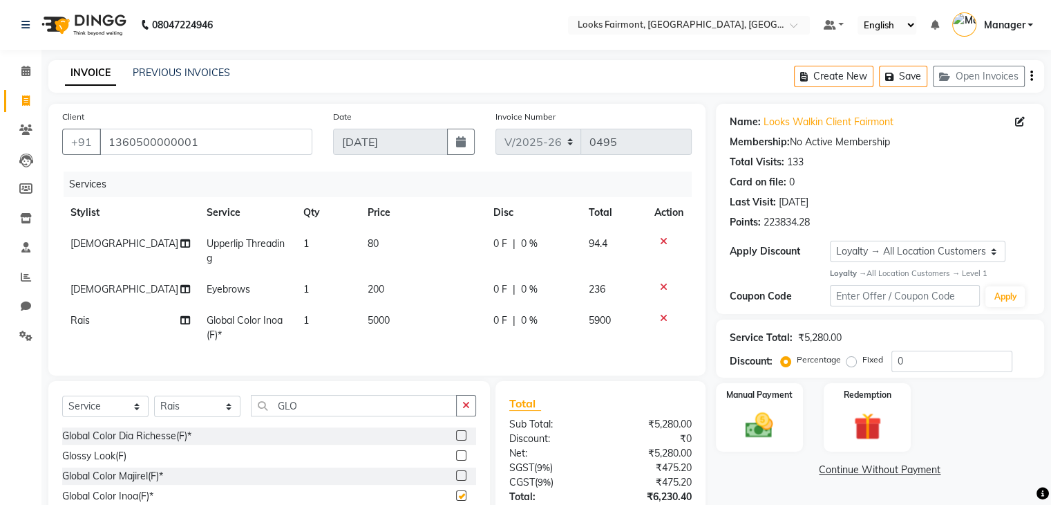
checkbox input "false"
click at [417, 318] on td "5000" at bounding box center [421, 328] width 125 height 46
select select "85721"
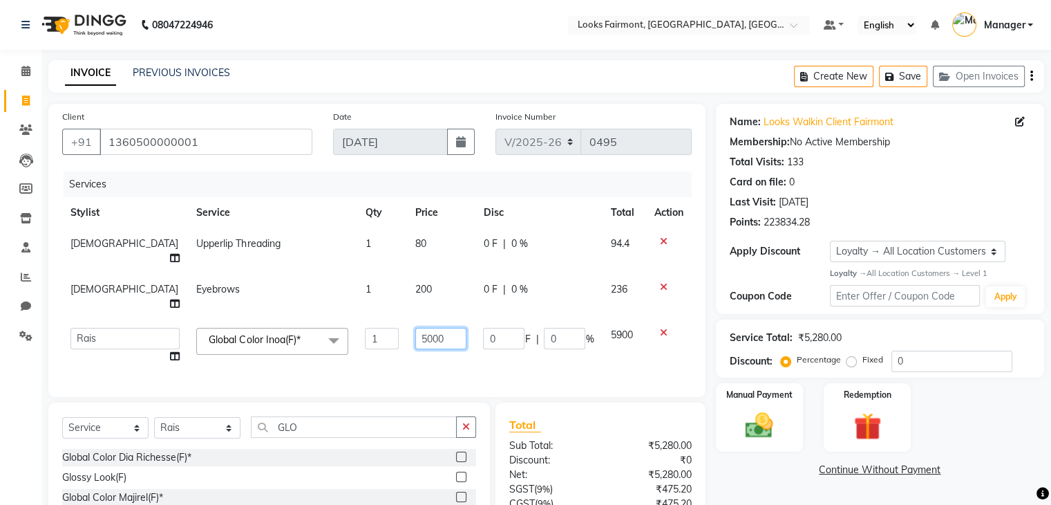
drag, startPoint x: 442, startPoint y: 313, endPoint x: 316, endPoint y: 321, distance: 126.0
click at [317, 320] on tr "Adil Anisa Counter_Sales Deepak_asst Manager Nisha Preeti Rais Soring_mgr Sunit…" at bounding box center [377, 345] width 630 height 53
type input "9500"
click at [407, 276] on td "200" at bounding box center [441, 297] width 68 height 46
select select "76349"
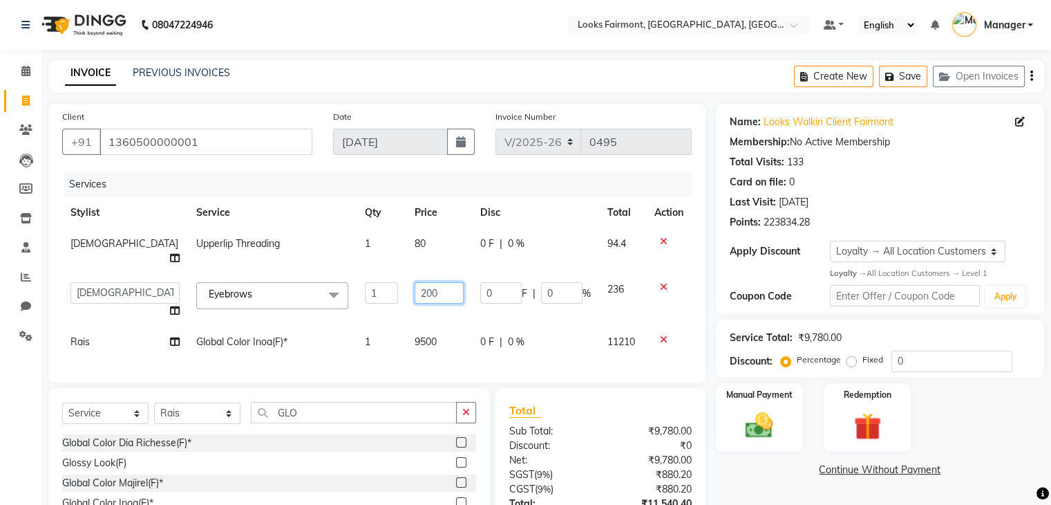
drag, startPoint x: 373, startPoint y: 279, endPoint x: 328, endPoint y: 280, distance: 45.6
click at [330, 281] on tr "Adil Anisa Counter_Sales Deepak_asst Manager Nisha Preeti Rais Soring_mgr Sunit…" at bounding box center [377, 300] width 630 height 53
type input "450"
click at [406, 250] on td "80" at bounding box center [439, 251] width 66 height 46
select select "76349"
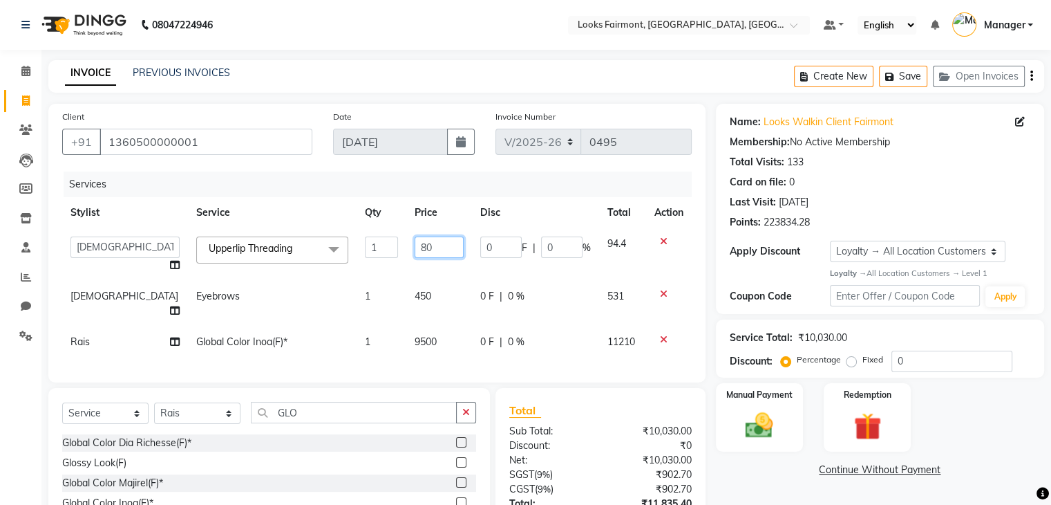
drag, startPoint x: 410, startPoint y: 247, endPoint x: 370, endPoint y: 247, distance: 39.4
click at [406, 247] on td "80" at bounding box center [439, 254] width 66 height 53
type input "300"
click at [765, 473] on link "Continue Without Payment" at bounding box center [880, 469] width 323 height 15
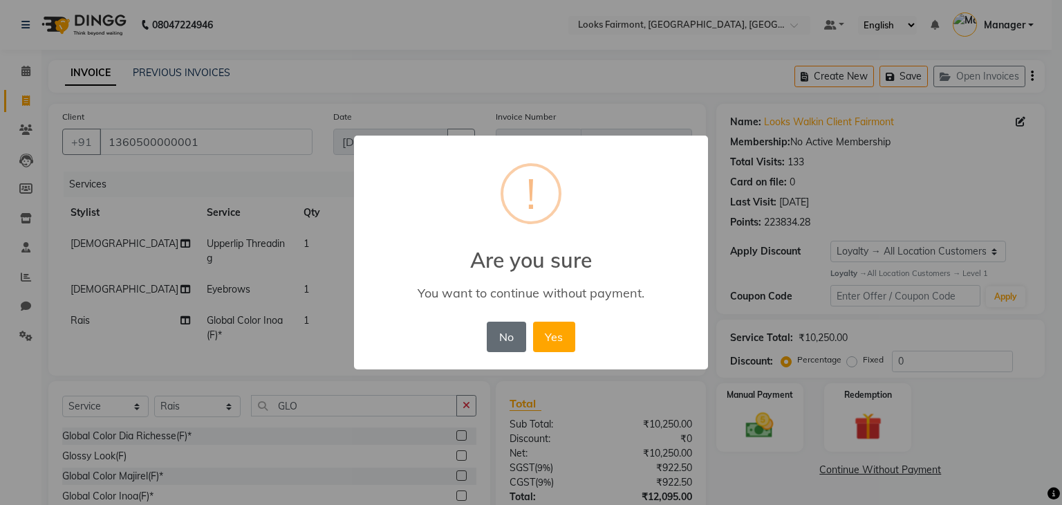
click at [509, 339] on button "No" at bounding box center [506, 336] width 39 height 30
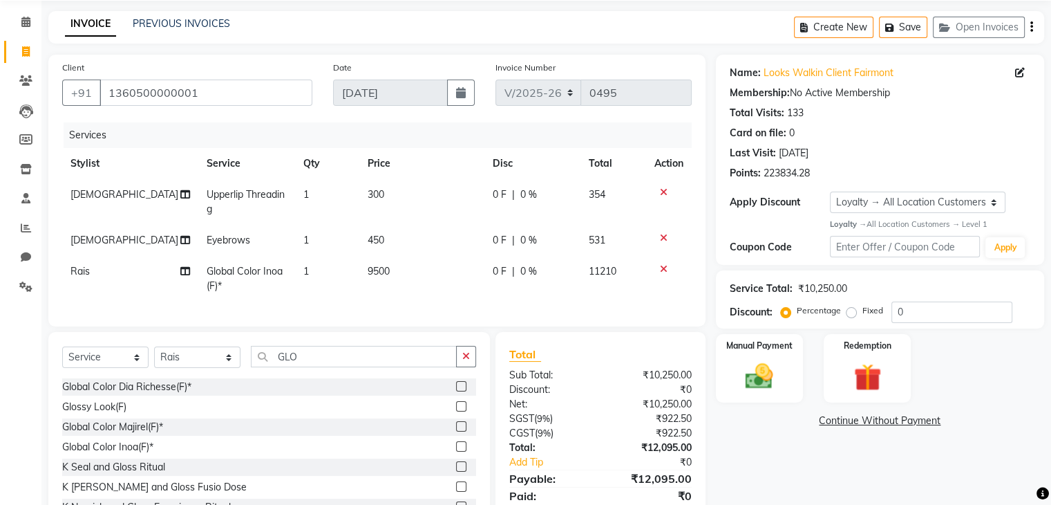
scroll to position [112, 0]
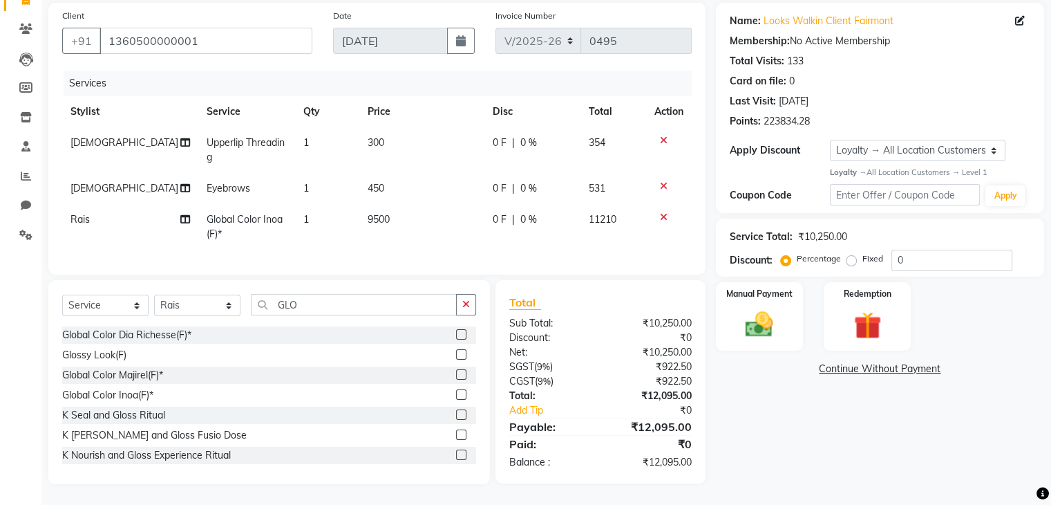
click at [763, 415] on div "Name: Looks Walkin Client Fairmont Membership: No Active Membership Total Visit…" at bounding box center [885, 243] width 339 height 481
drag, startPoint x: 752, startPoint y: 460, endPoint x: 748, endPoint y: 438, distance: 23.2
click at [753, 454] on div "Name: Looks Walkin Client Fairmont Membership: No Active Membership Total Visit…" at bounding box center [885, 243] width 339 height 481
click at [733, 313] on div "Manual Payment" at bounding box center [759, 316] width 91 height 71
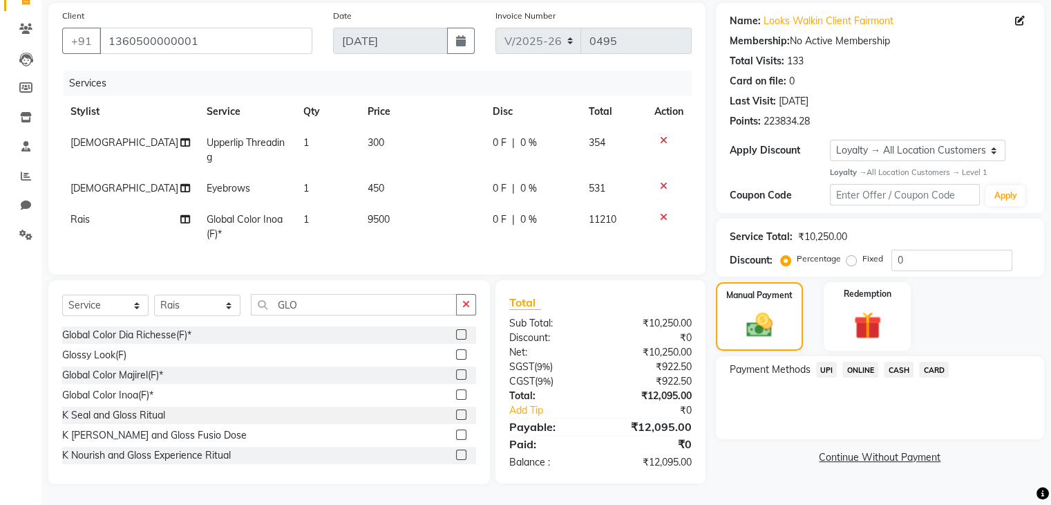
click at [902, 361] on span "CASH" at bounding box center [899, 369] width 30 height 16
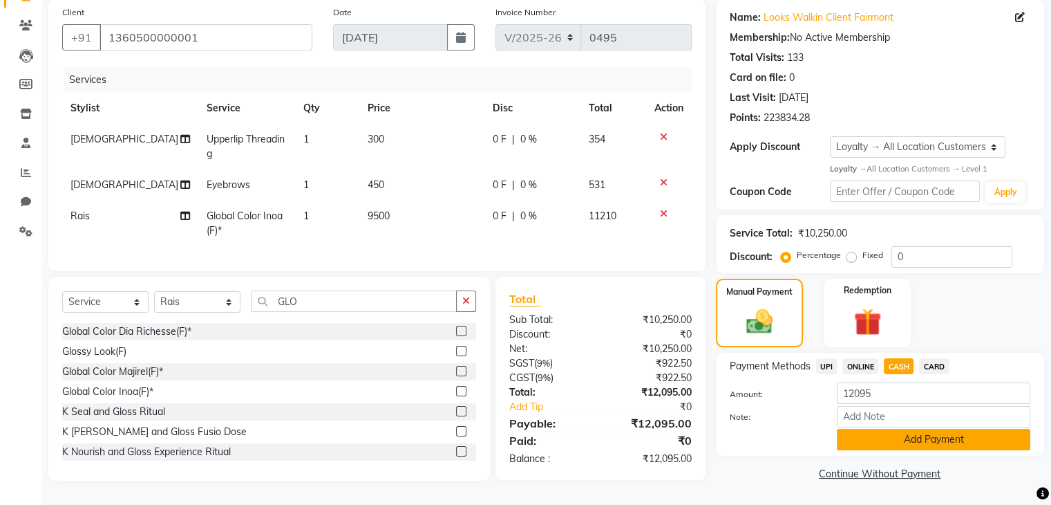
click at [914, 429] on button "Add Payment" at bounding box center [934, 439] width 194 height 21
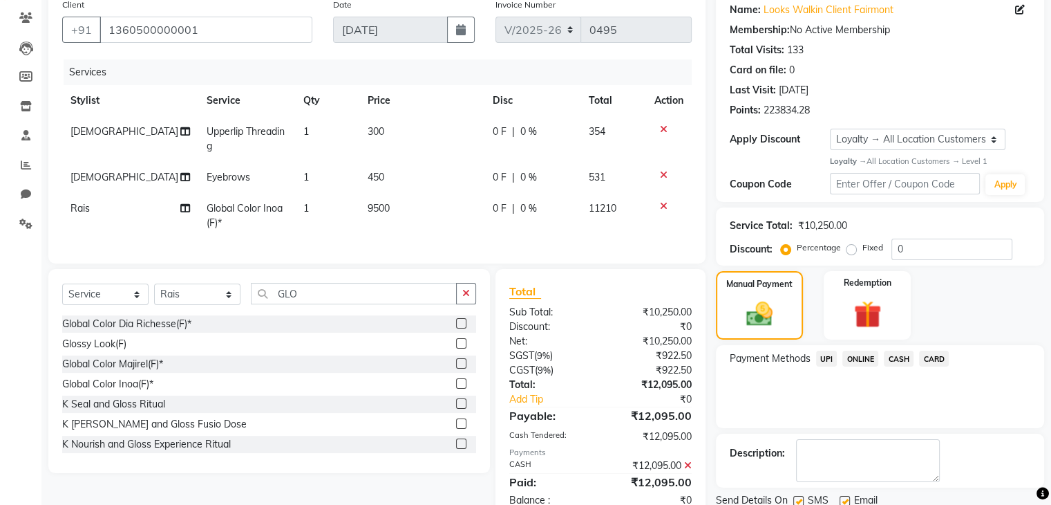
scroll to position [181, 0]
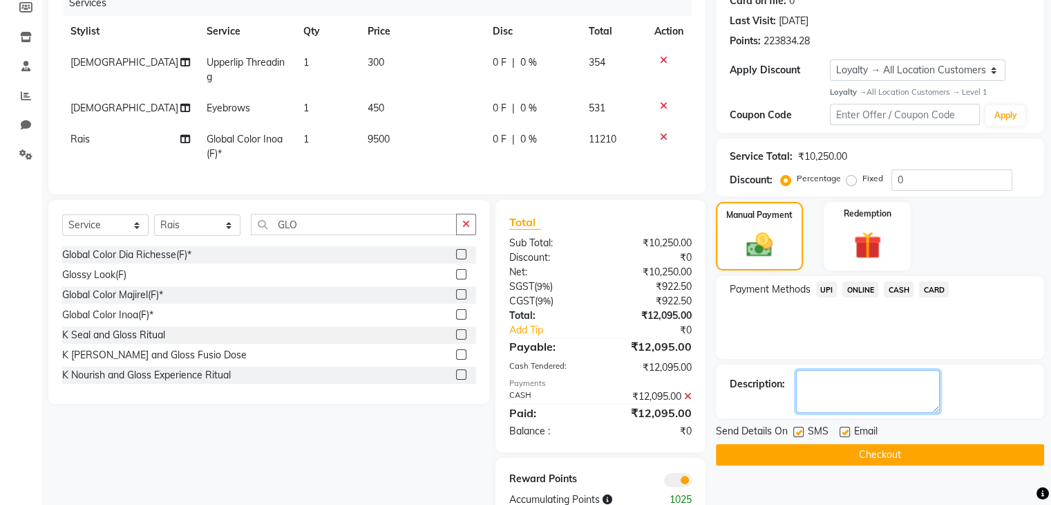
click at [856, 386] on textarea at bounding box center [868, 391] width 144 height 43
type textarea "ROOM POST 503"
click at [800, 447] on button "Checkout" at bounding box center [880, 454] width 328 height 21
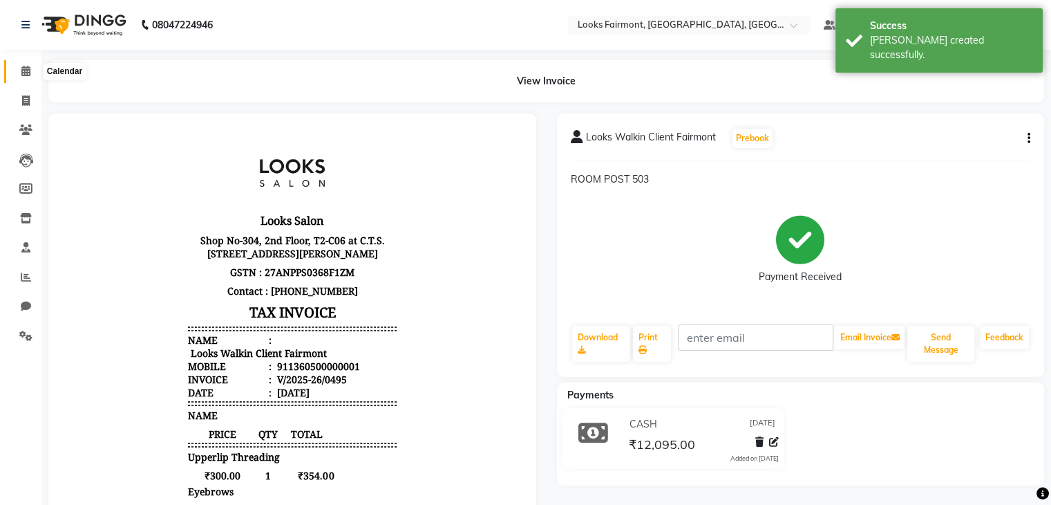
click at [25, 75] on icon at bounding box center [25, 71] width 9 height 10
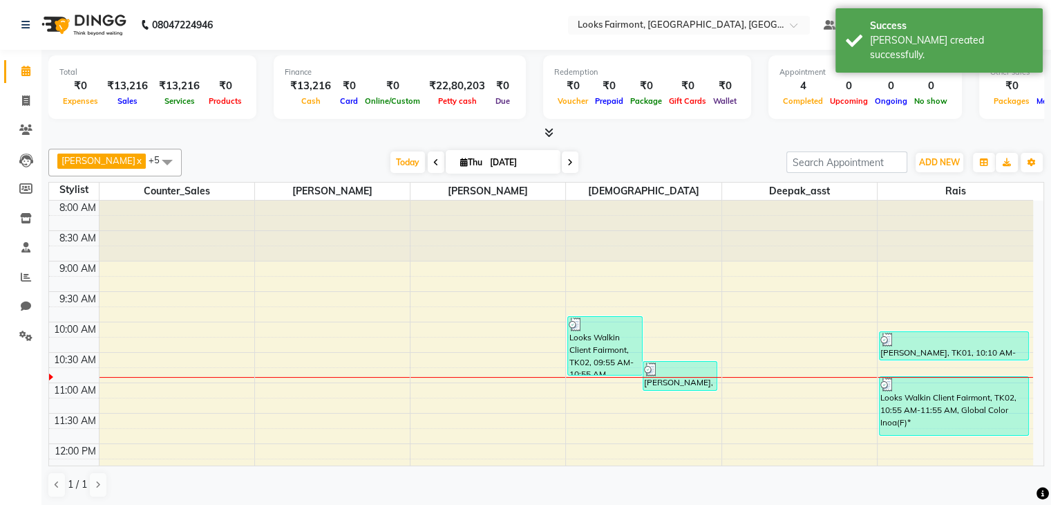
click at [550, 133] on icon at bounding box center [549, 132] width 9 height 10
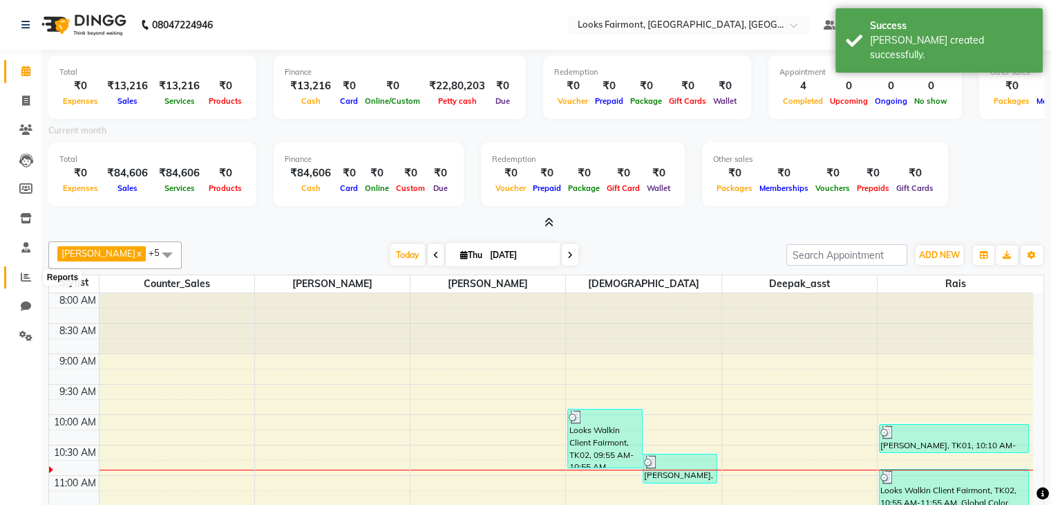
click at [24, 277] on icon at bounding box center [26, 277] width 10 height 10
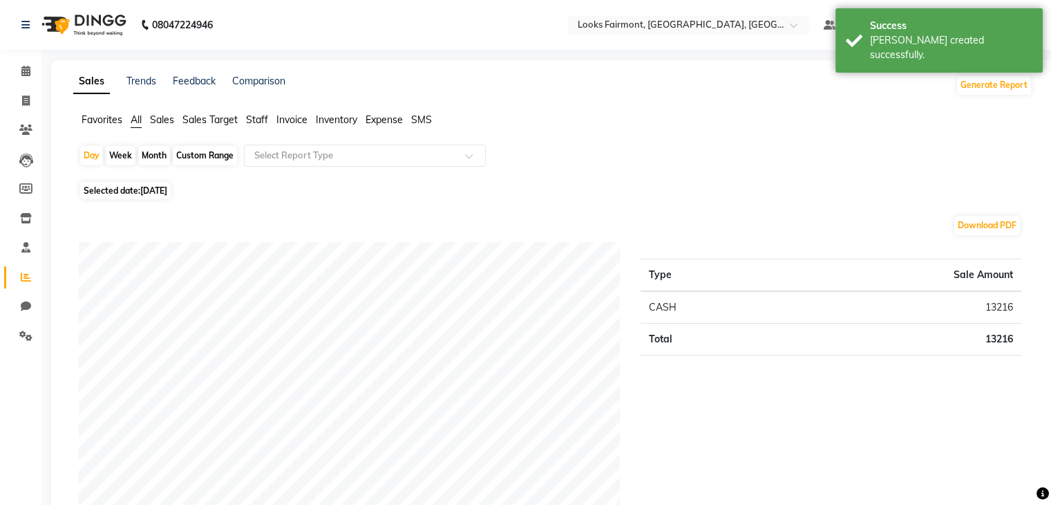
click at [165, 118] on span "Sales" at bounding box center [162, 119] width 24 height 12
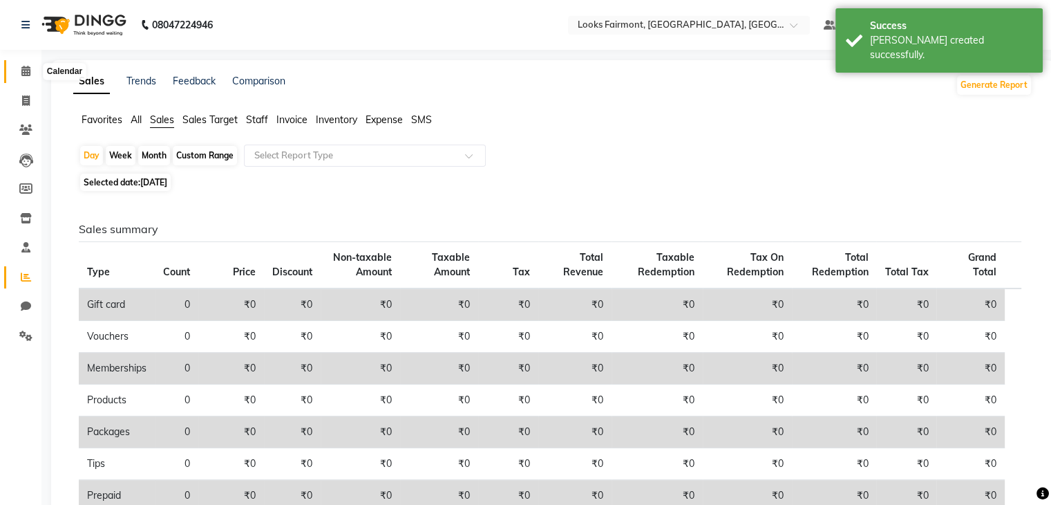
click at [29, 75] on icon at bounding box center [25, 71] width 9 height 10
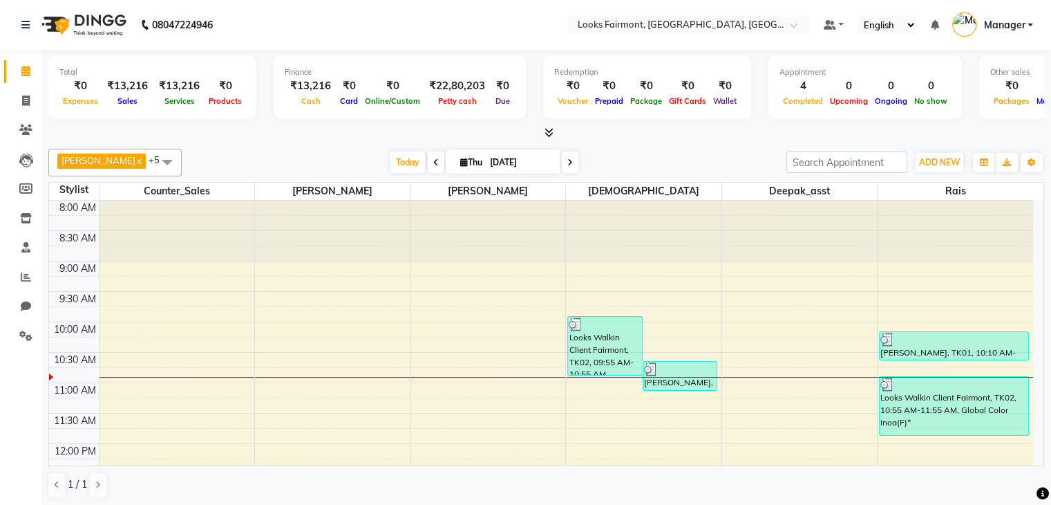
click at [550, 132] on icon at bounding box center [549, 132] width 9 height 10
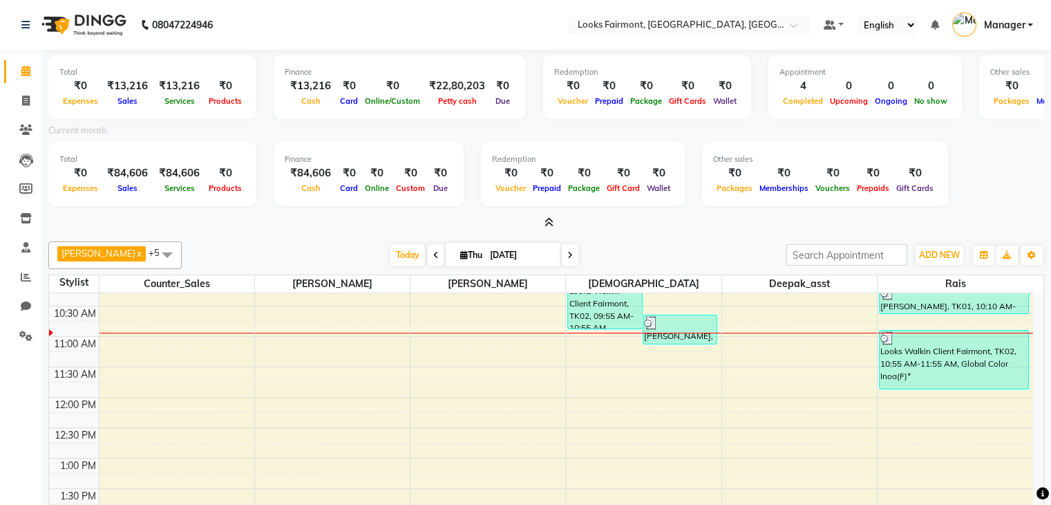
scroll to position [138, 0]
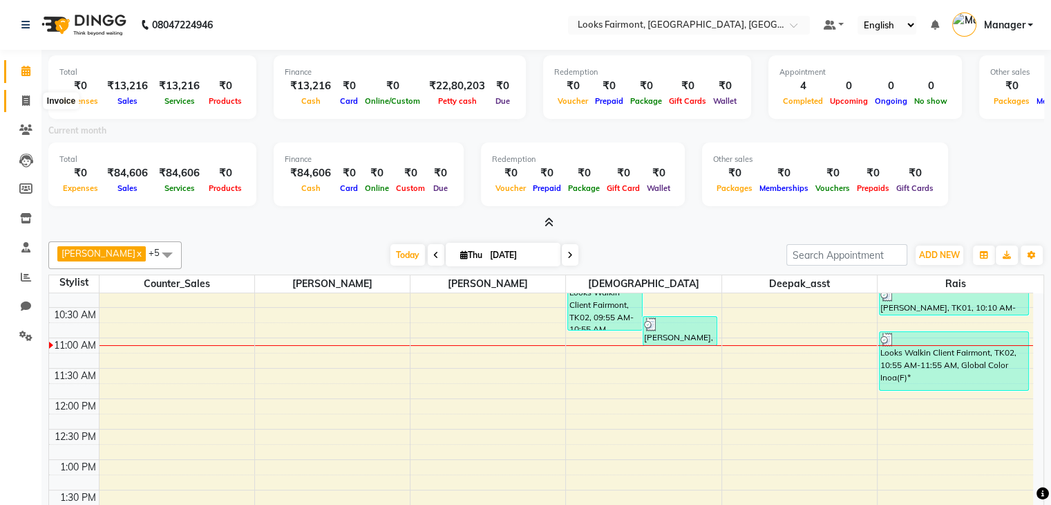
click at [19, 95] on span at bounding box center [26, 101] width 24 height 16
select select "8139"
select select "service"
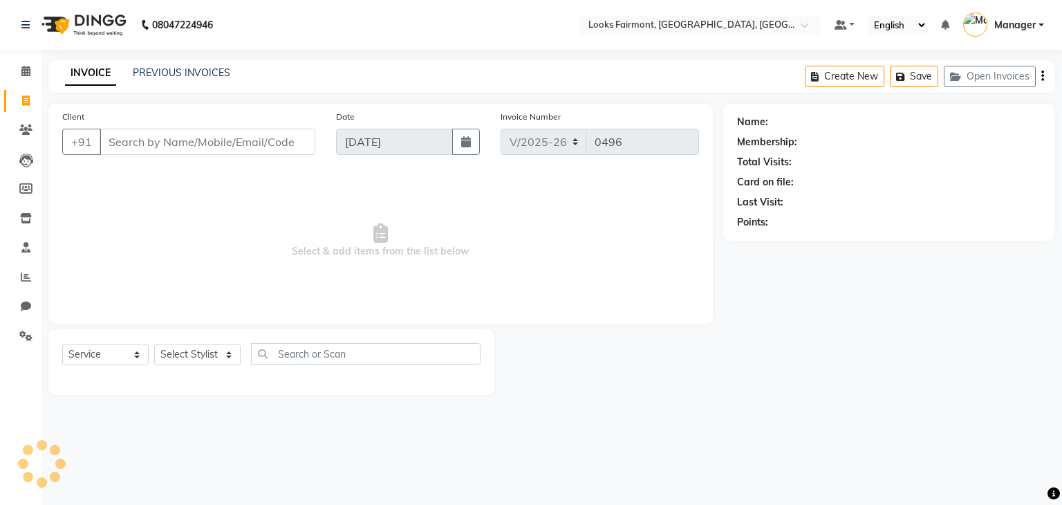
click at [169, 142] on input "Client" at bounding box center [208, 142] width 216 height 26
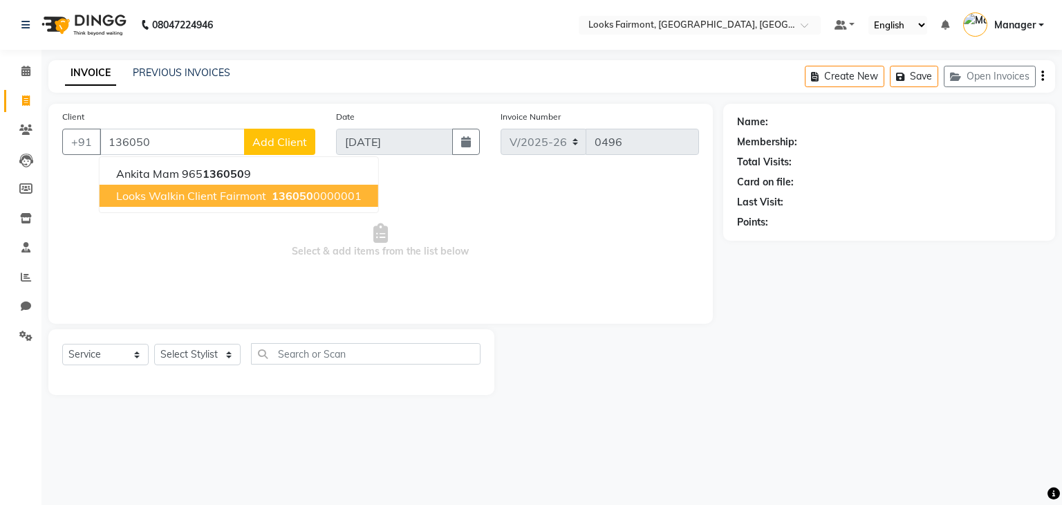
click at [299, 197] on span "136050" at bounding box center [292, 196] width 41 height 14
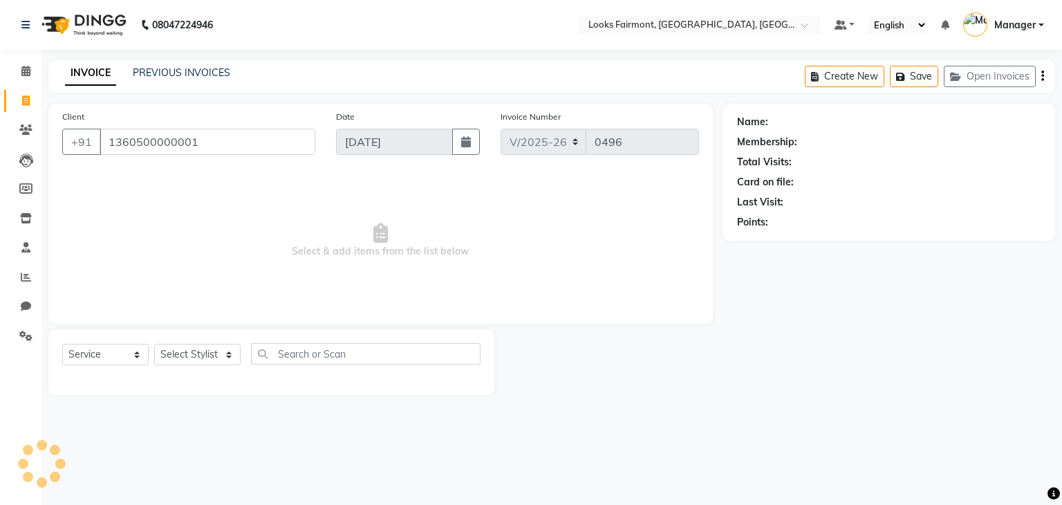
type input "1360500000001"
select select "1: Object"
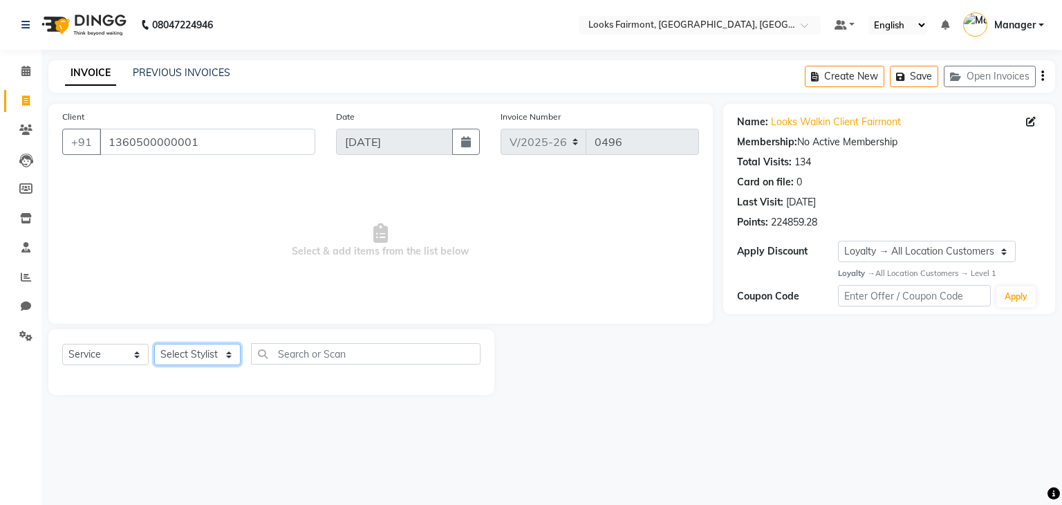
click at [219, 352] on select "Select Stylist Adil Anisa Counter_Sales Deepak_asst Manager Nisha Preeti Rais S…" at bounding box center [197, 354] width 86 height 21
select select "76348"
click at [154, 344] on select "Select Stylist Adil Anisa Counter_Sales Deepak_asst Manager Nisha Preeti Rais S…" at bounding box center [197, 354] width 86 height 21
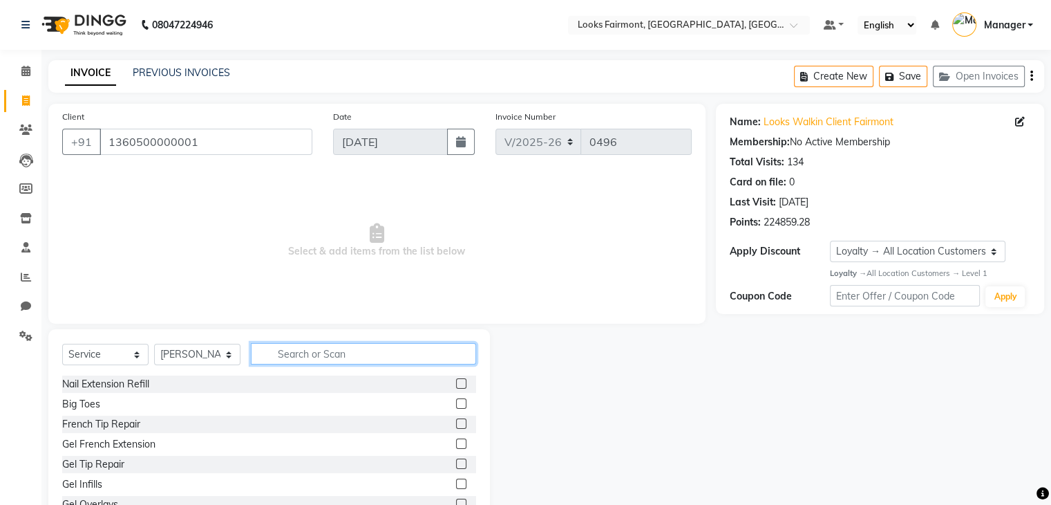
click at [319, 355] on input "text" at bounding box center [363, 353] width 225 height 21
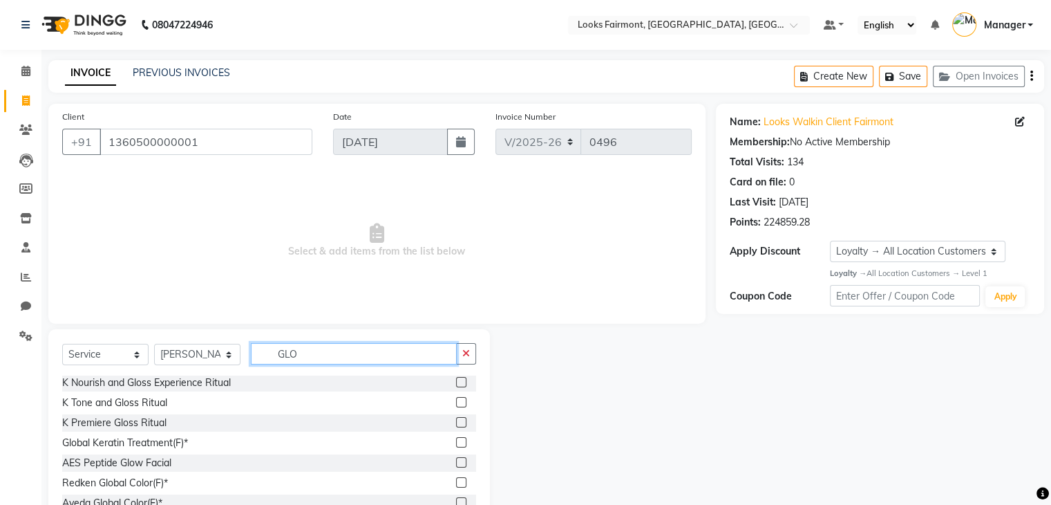
scroll to position [50, 0]
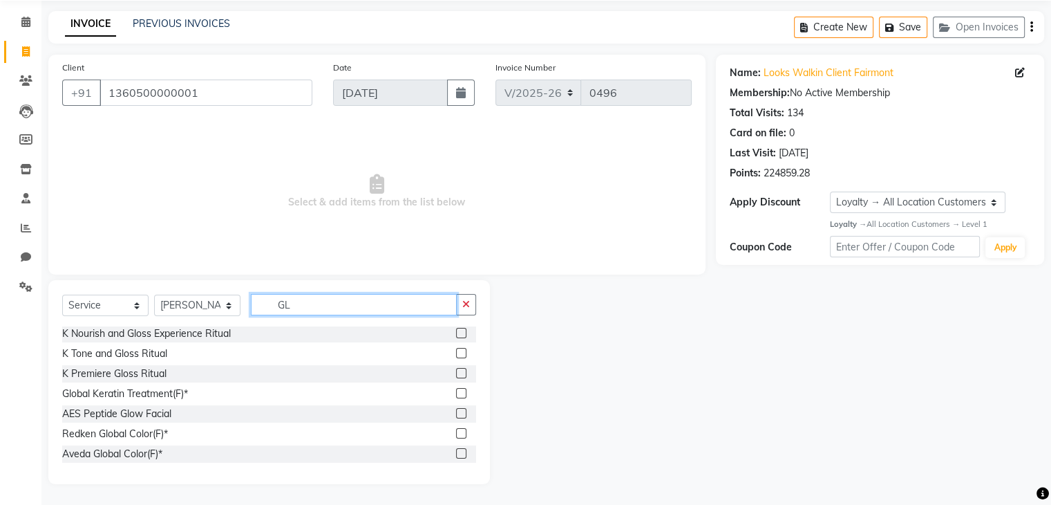
type input "G"
type input "COLO"
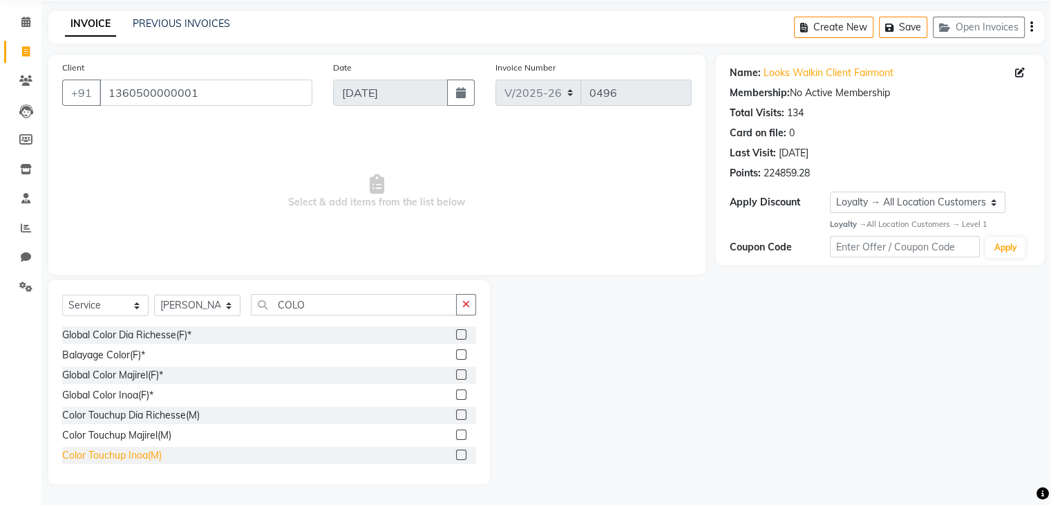
click at [157, 459] on div "Color Touchup Inoa(M)" at bounding box center [112, 455] width 100 height 15
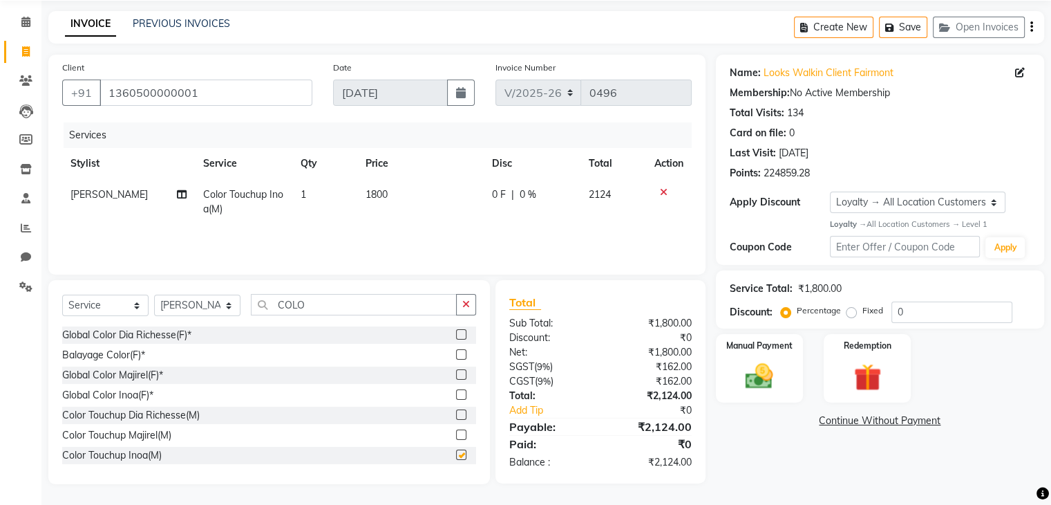
checkbox input "false"
click at [417, 207] on td "1800" at bounding box center [420, 202] width 126 height 46
select select "76348"
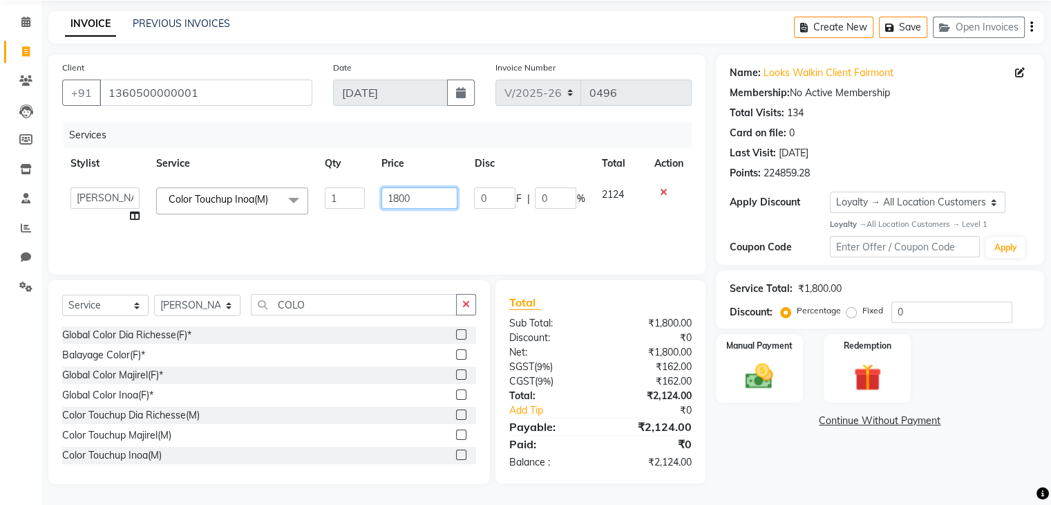
drag, startPoint x: 453, startPoint y: 198, endPoint x: 192, endPoint y: 169, distance: 262.9
click at [192, 169] on table "Stylist Service Qty Price Disc Total Action Adil Anisa Counter_Sales Deepak_ass…" at bounding box center [377, 190] width 630 height 84
type input "3800"
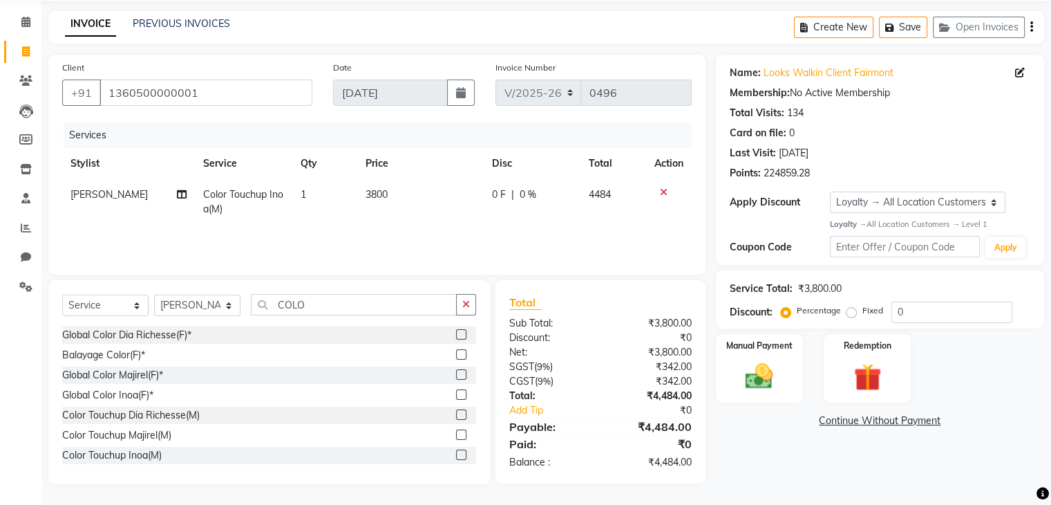
click at [749, 447] on div "Name: Looks Walkin Client Fairmont Membership: No Active Membership Total Visit…" at bounding box center [885, 269] width 339 height 429
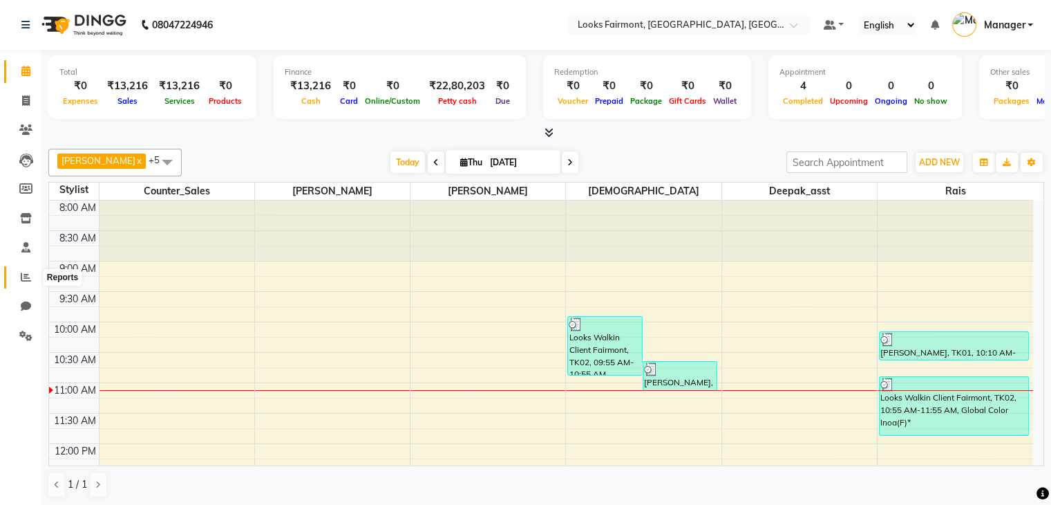
click at [21, 279] on icon at bounding box center [26, 277] width 10 height 10
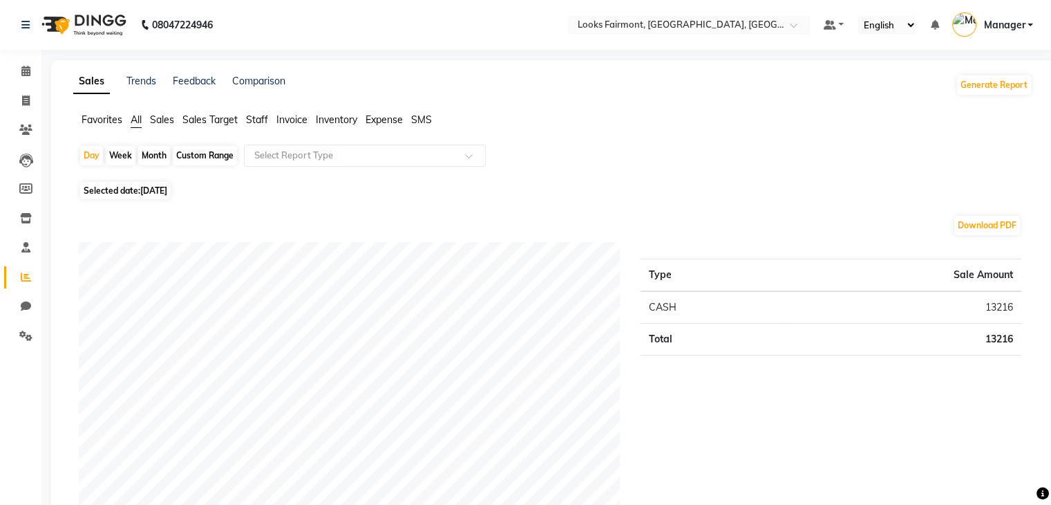
click at [162, 120] on span "Sales" at bounding box center [162, 119] width 24 height 12
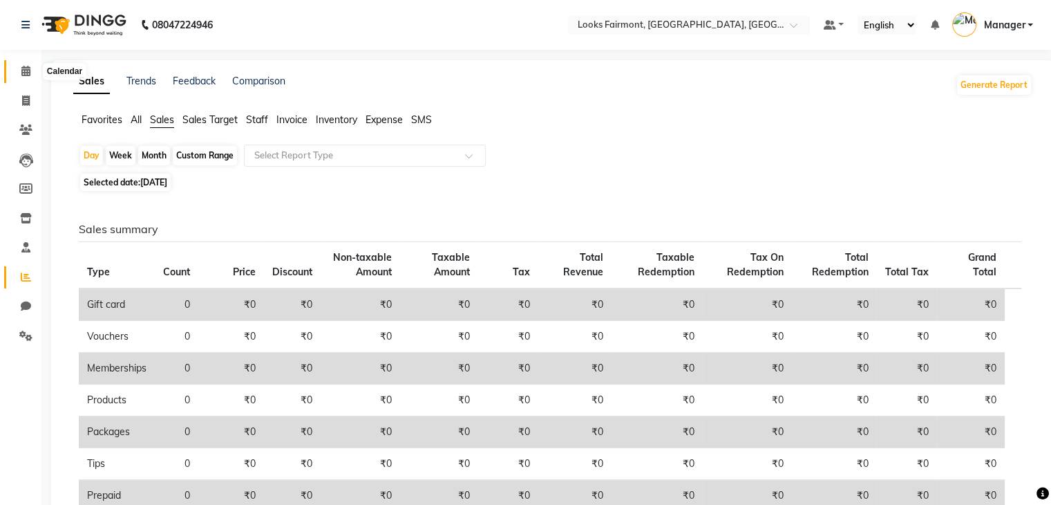
click at [22, 71] on icon at bounding box center [25, 71] width 9 height 10
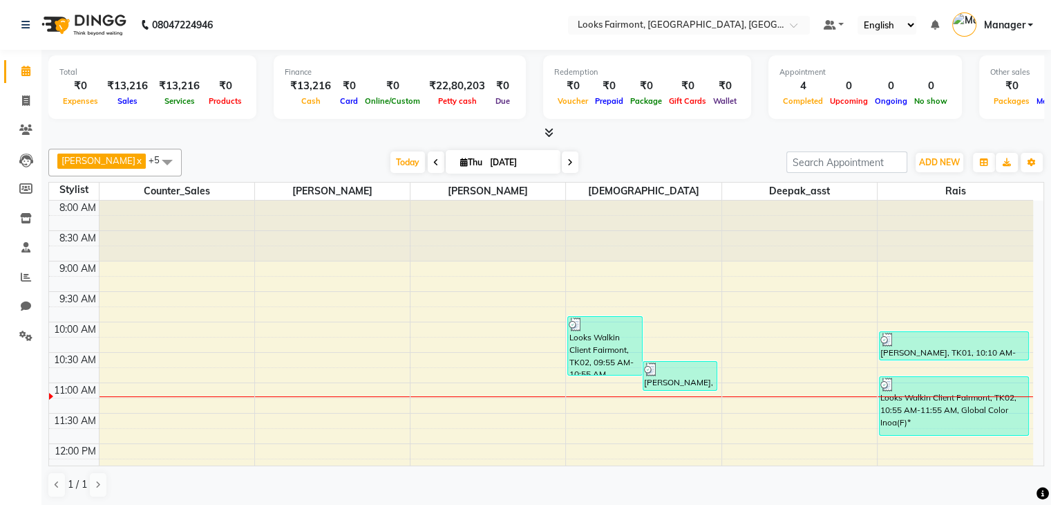
click at [4, 60] on link "Calendar" at bounding box center [20, 71] width 33 height 23
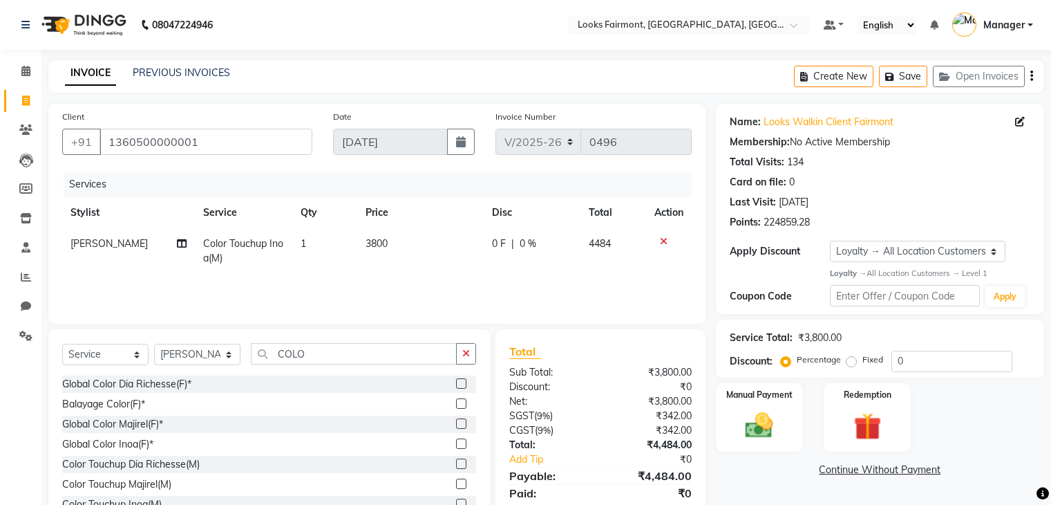
select select "8139"
select select "service"
select select "76348"
select select "1: Object"
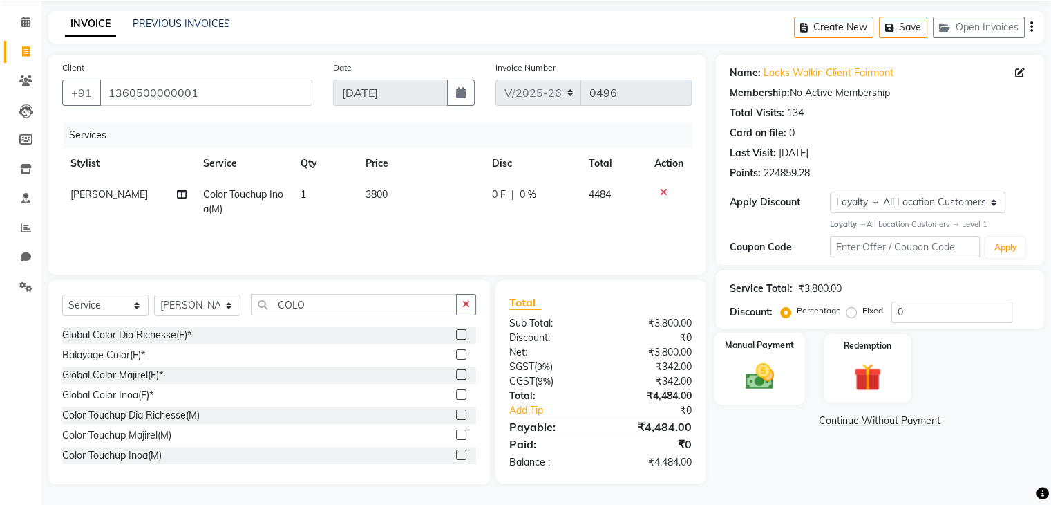
click at [767, 357] on div "Manual Payment" at bounding box center [759, 367] width 91 height 71
click at [905, 419] on span "CASH" at bounding box center [899, 421] width 30 height 16
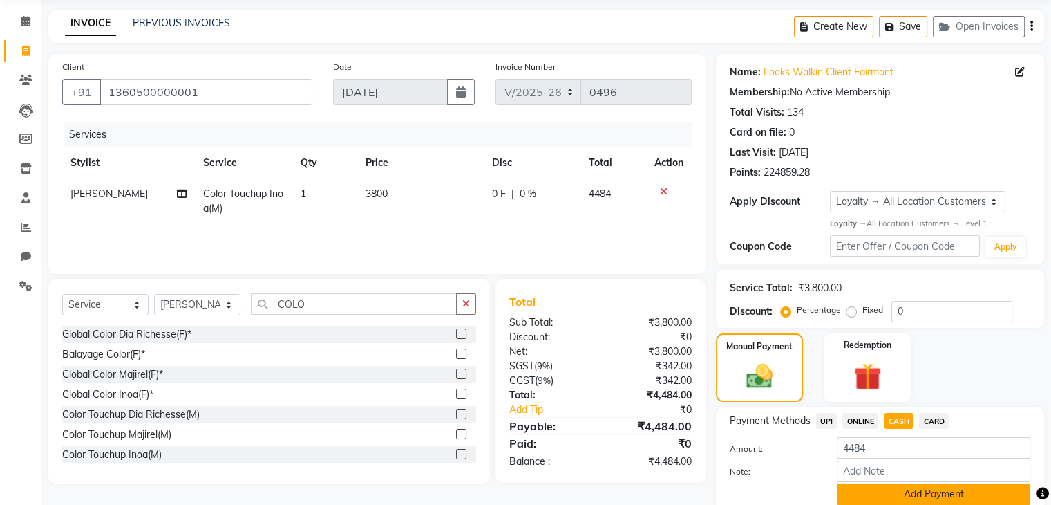
click at [923, 491] on button "Add Payment" at bounding box center [934, 493] width 194 height 21
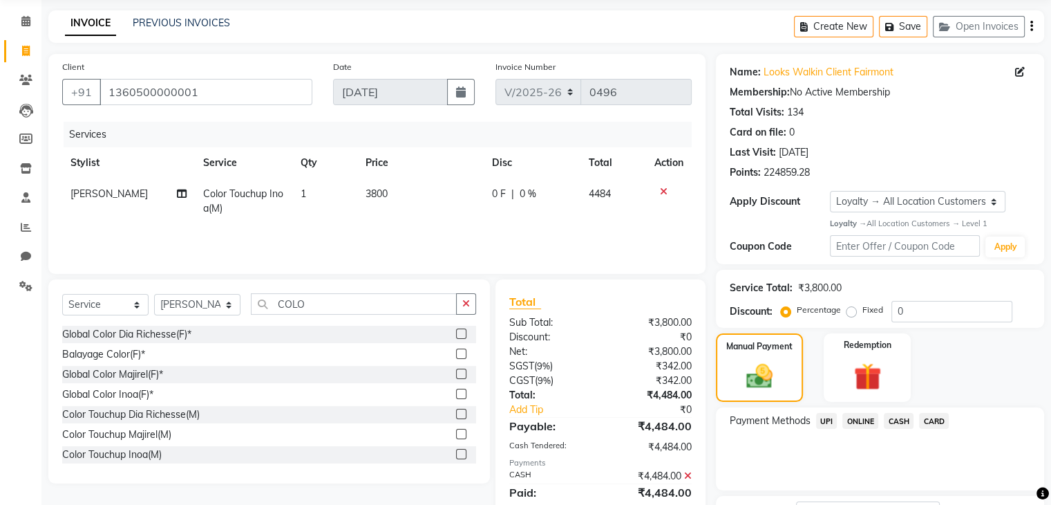
scroll to position [167, 0]
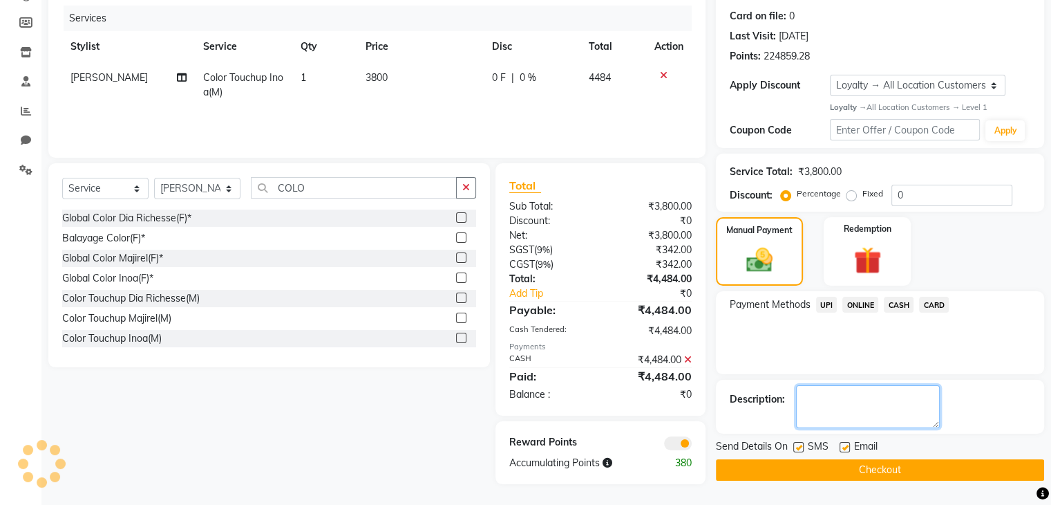
click at [847, 408] on textarea at bounding box center [868, 406] width 144 height 43
type textarea "CARD 4075"
click at [917, 478] on button "Checkout" at bounding box center [880, 469] width 328 height 21
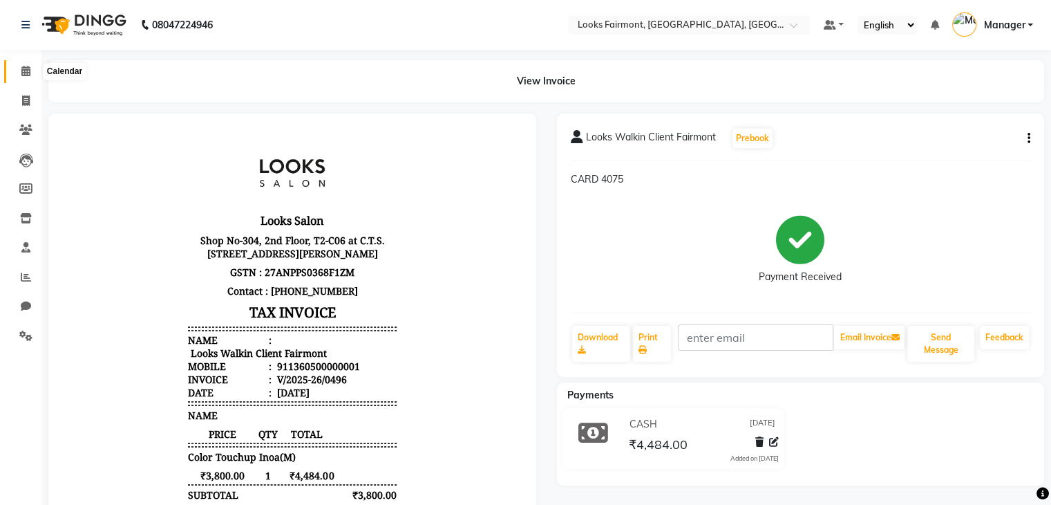
click at [21, 69] on icon at bounding box center [25, 71] width 9 height 10
